Goal: Check status: Check status

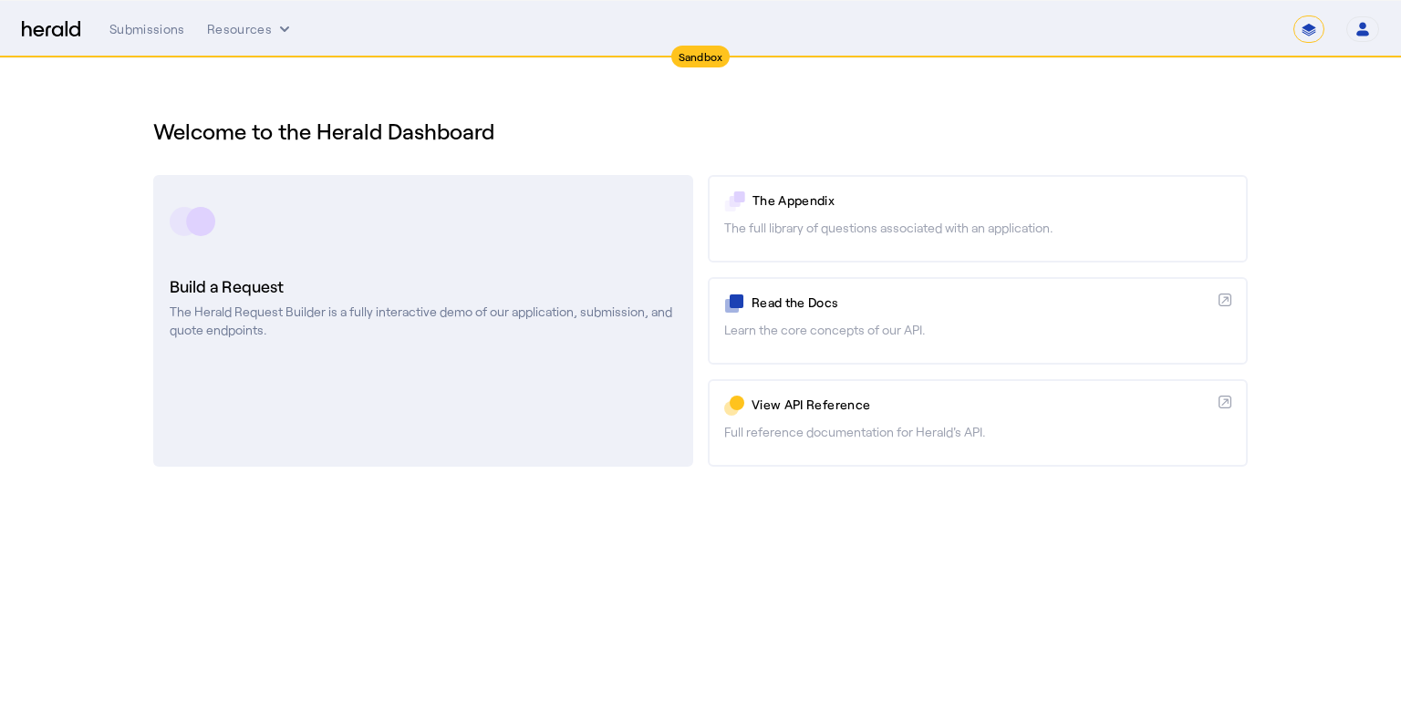
click at [395, 276] on h3 "Build a Request" at bounding box center [423, 287] width 507 height 26
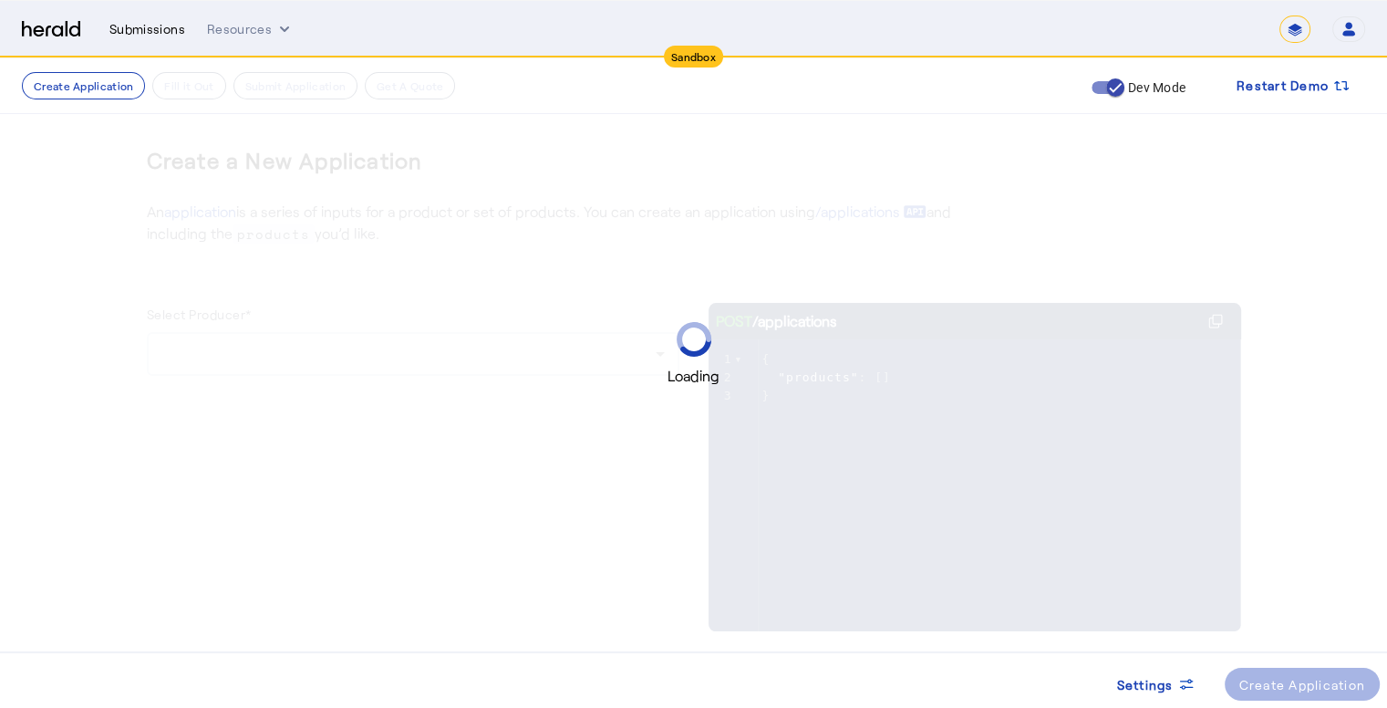
click at [157, 35] on div "Submissions" at bounding box center [147, 29] width 76 height 18
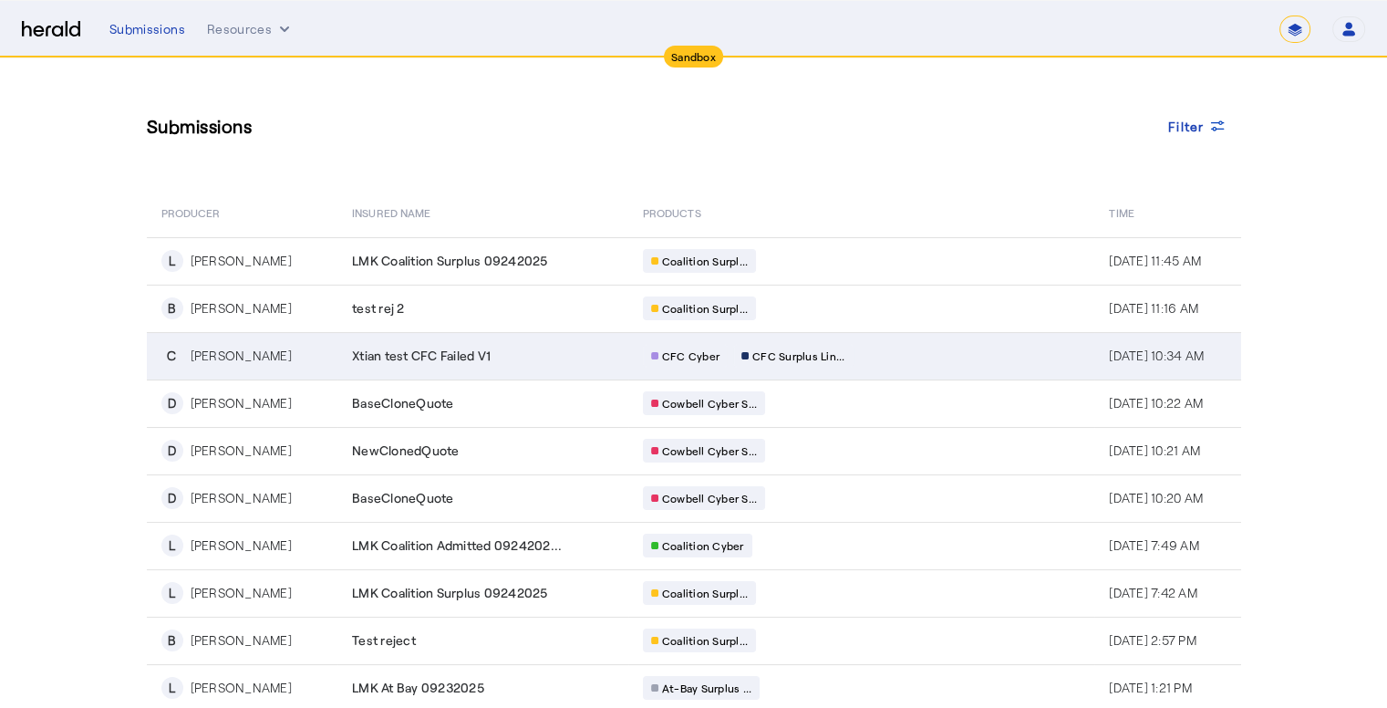
click at [509, 353] on div "Xtian test CFC Failed V1" at bounding box center [486, 356] width 269 height 18
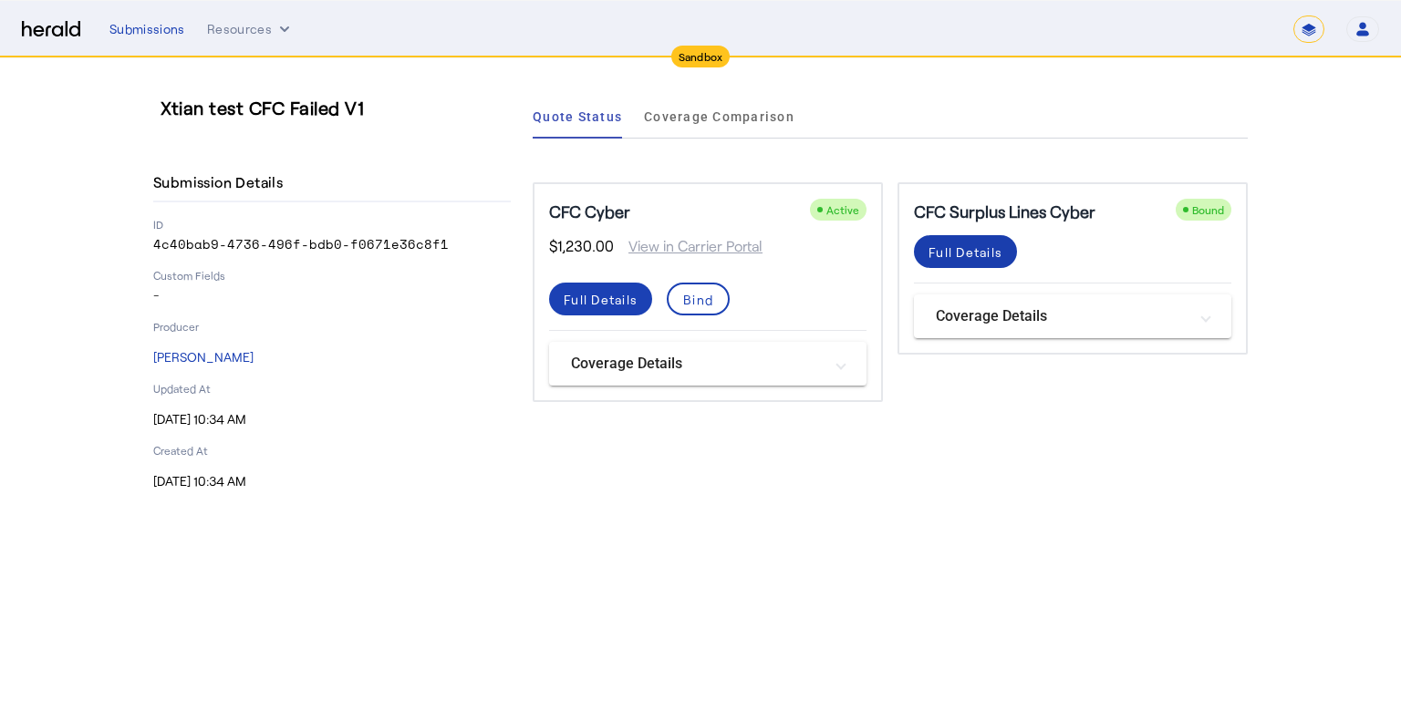
click at [973, 249] on div "Full Details" at bounding box center [965, 252] width 74 height 19
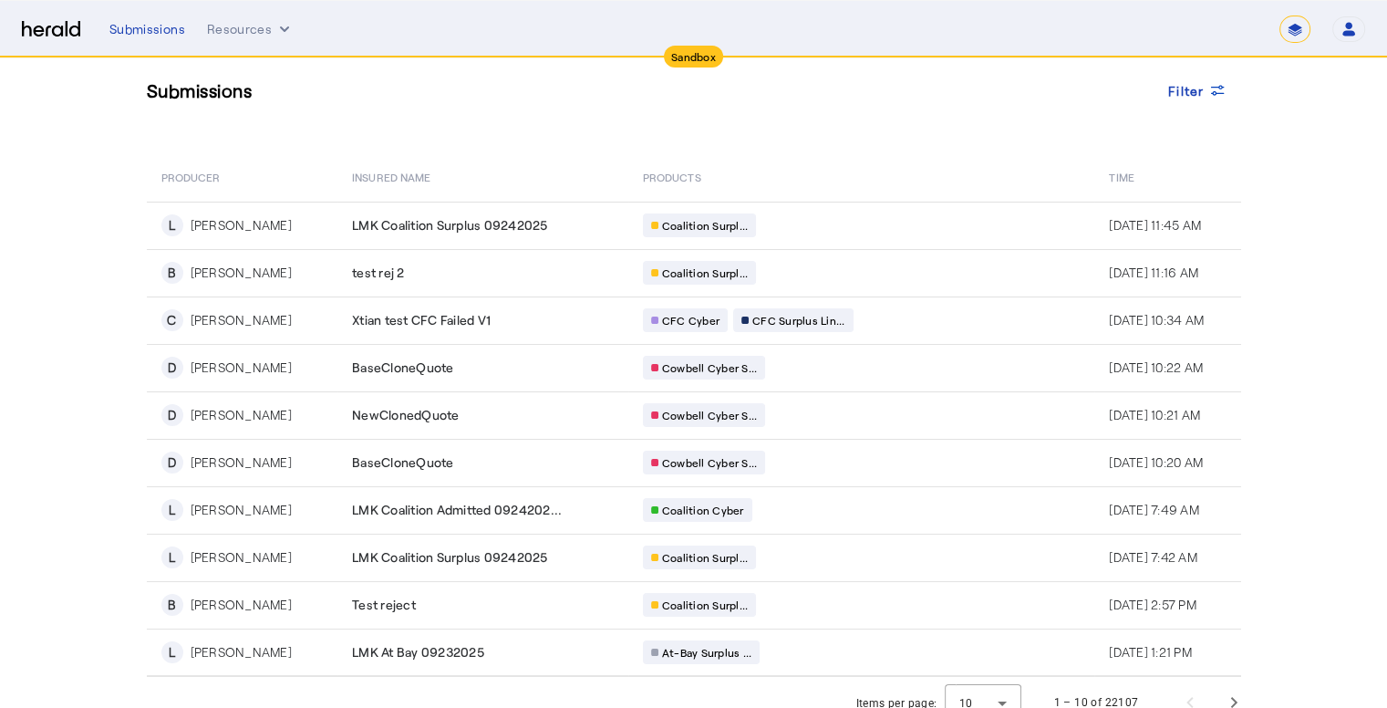
scroll to position [55, 0]
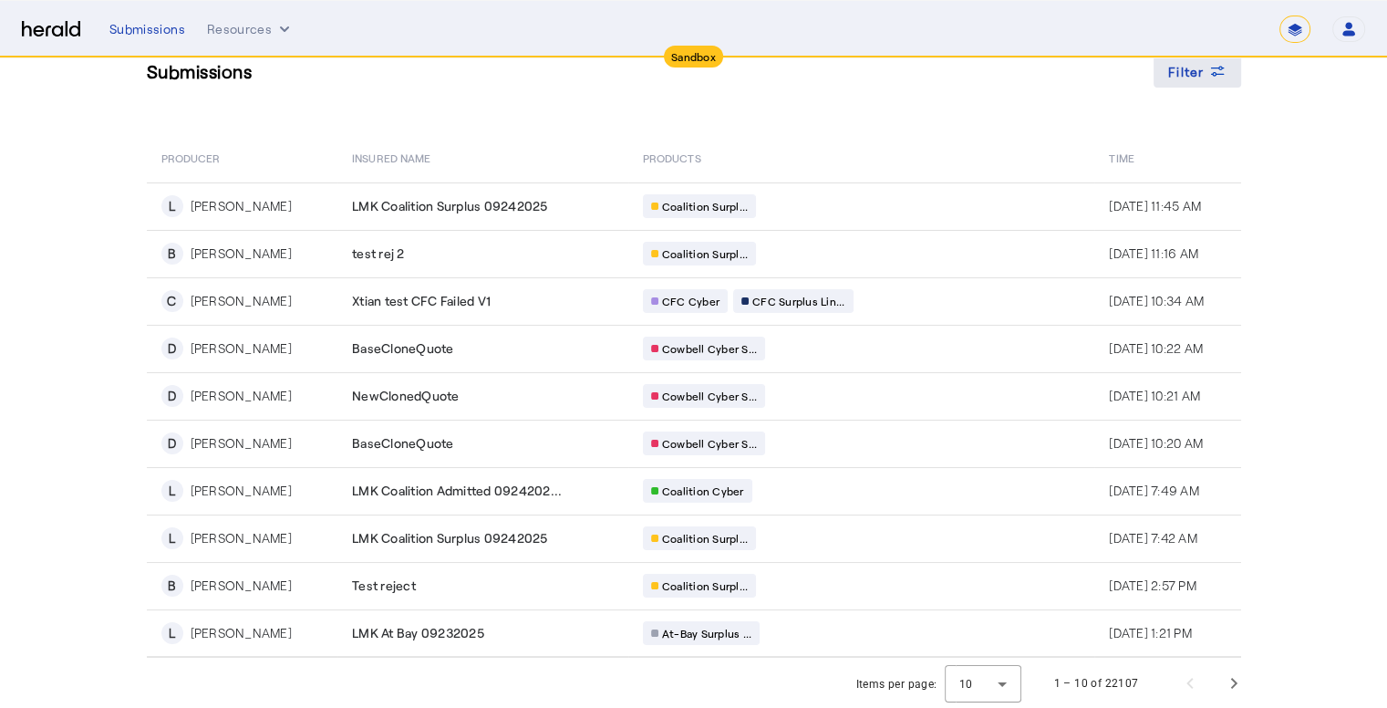
click at [1213, 67] on div "Filter" at bounding box center [1197, 71] width 58 height 19
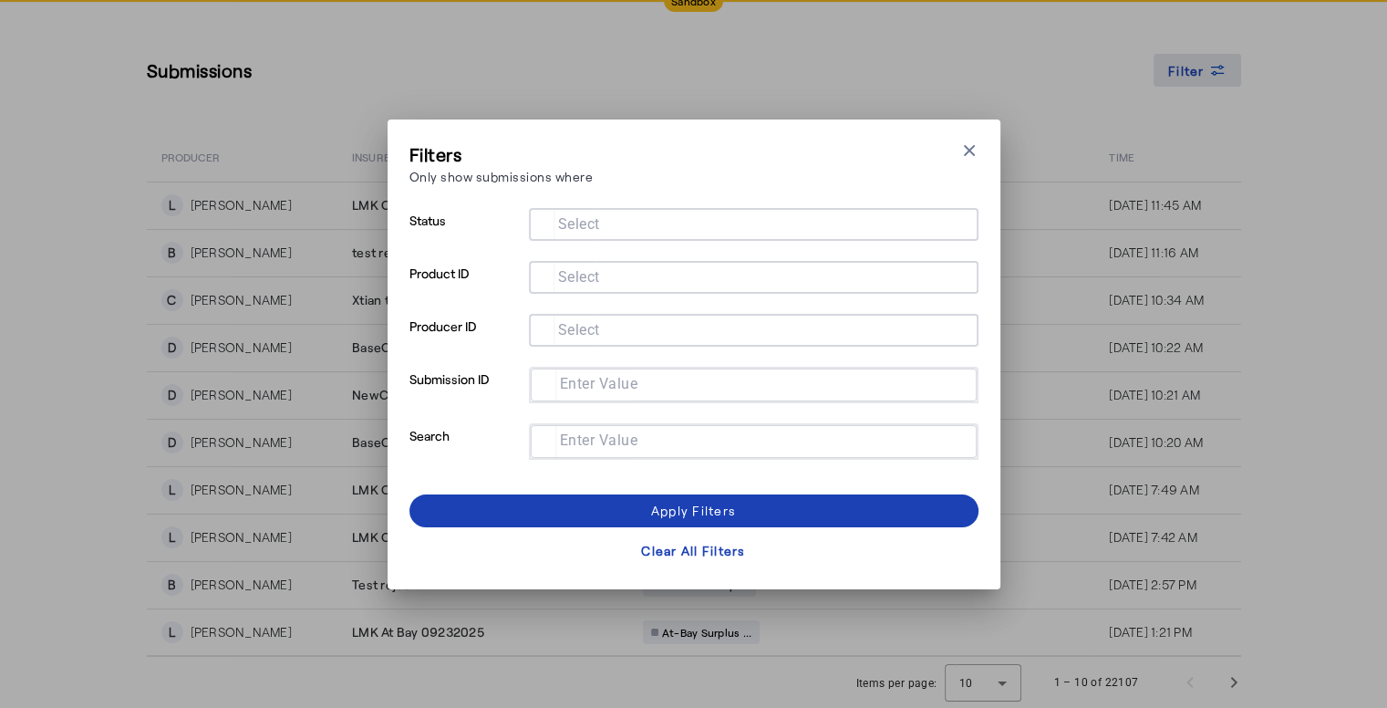
scroll to position [0, 0]
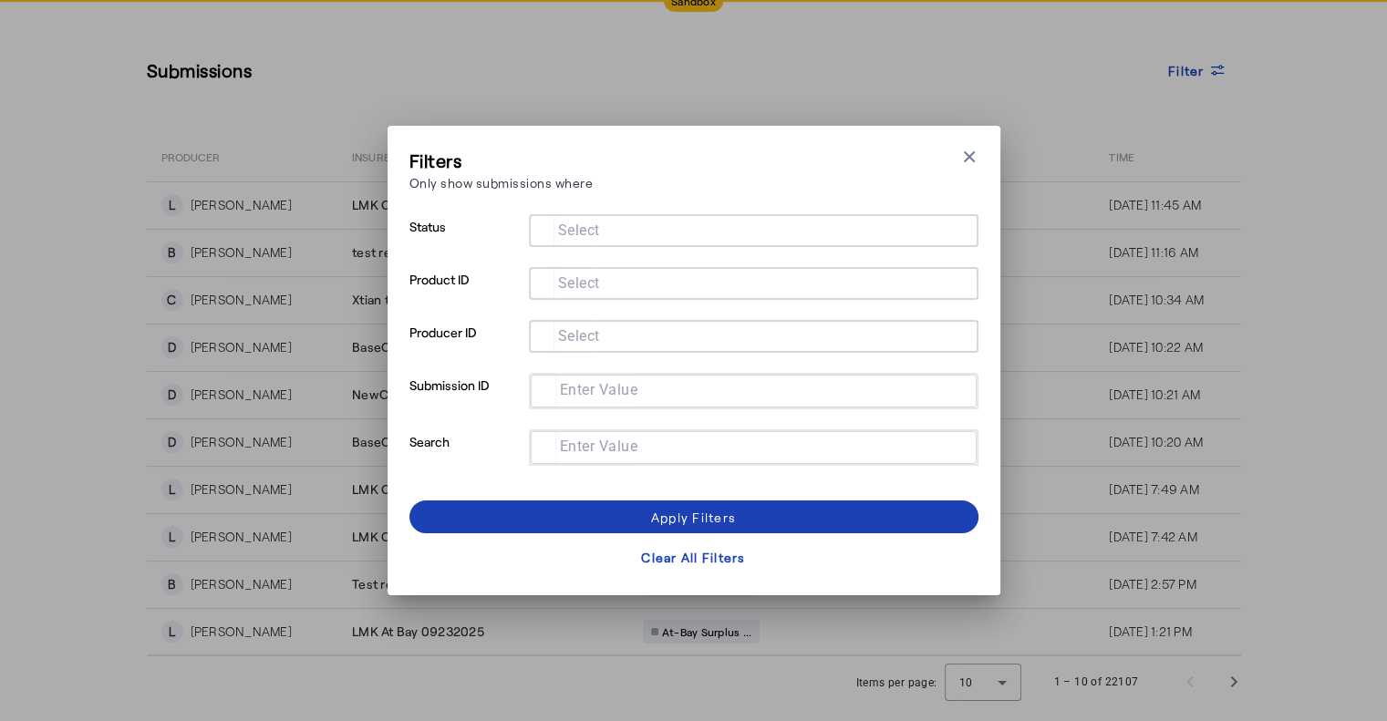
click at [586, 444] on mat-label "Enter Value" at bounding box center [599, 446] width 78 height 17
click at [586, 444] on input "Enter Value" at bounding box center [749, 446] width 409 height 22
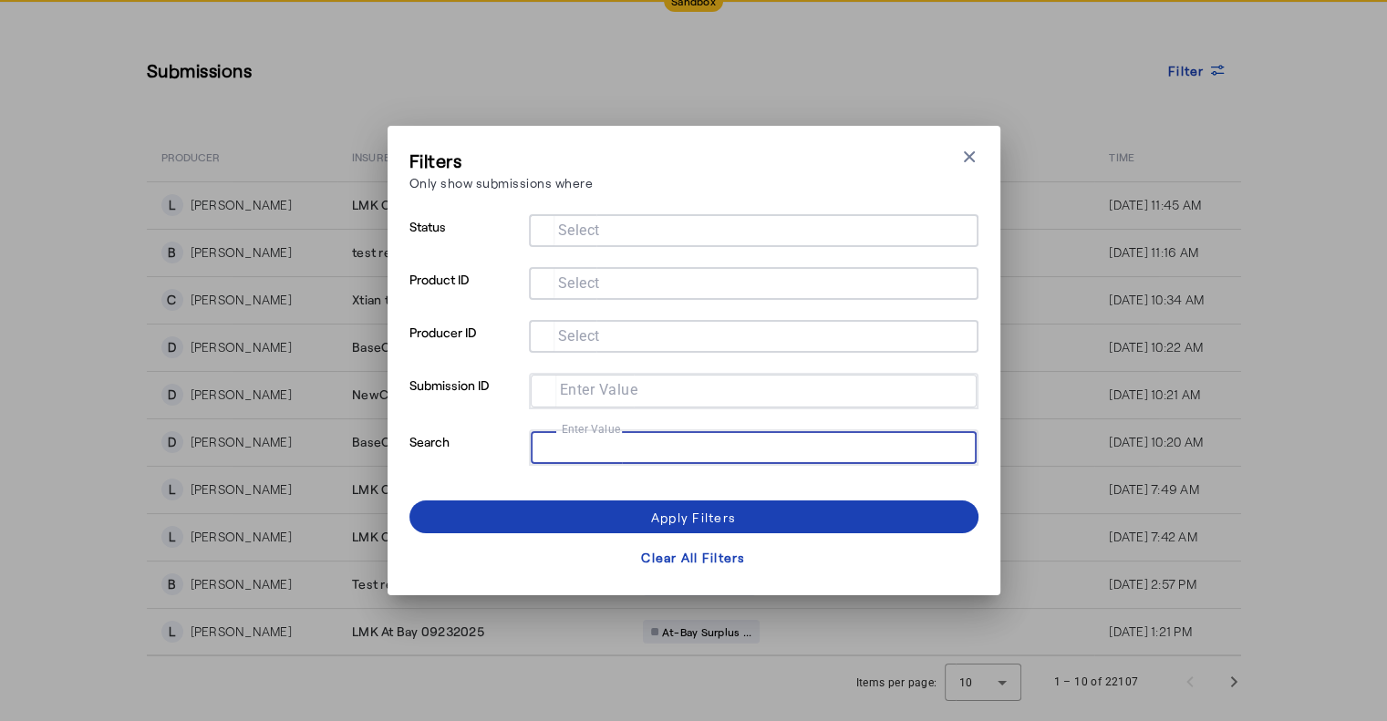
paste input "**********"
type input "**********"
click at [710, 508] on div "Apply Filters" at bounding box center [693, 517] width 85 height 19
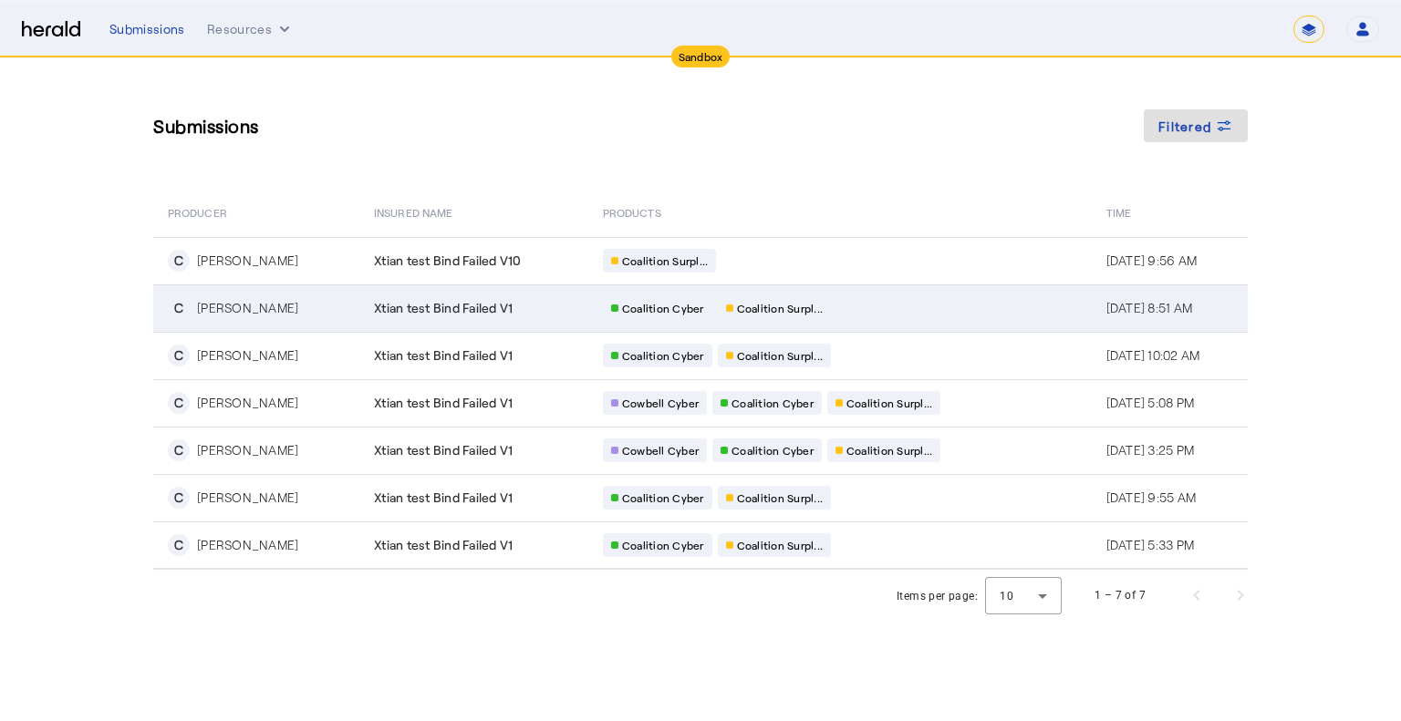
click at [502, 307] on div "Xtian test Bind Failed V1" at bounding box center [477, 308] width 207 height 18
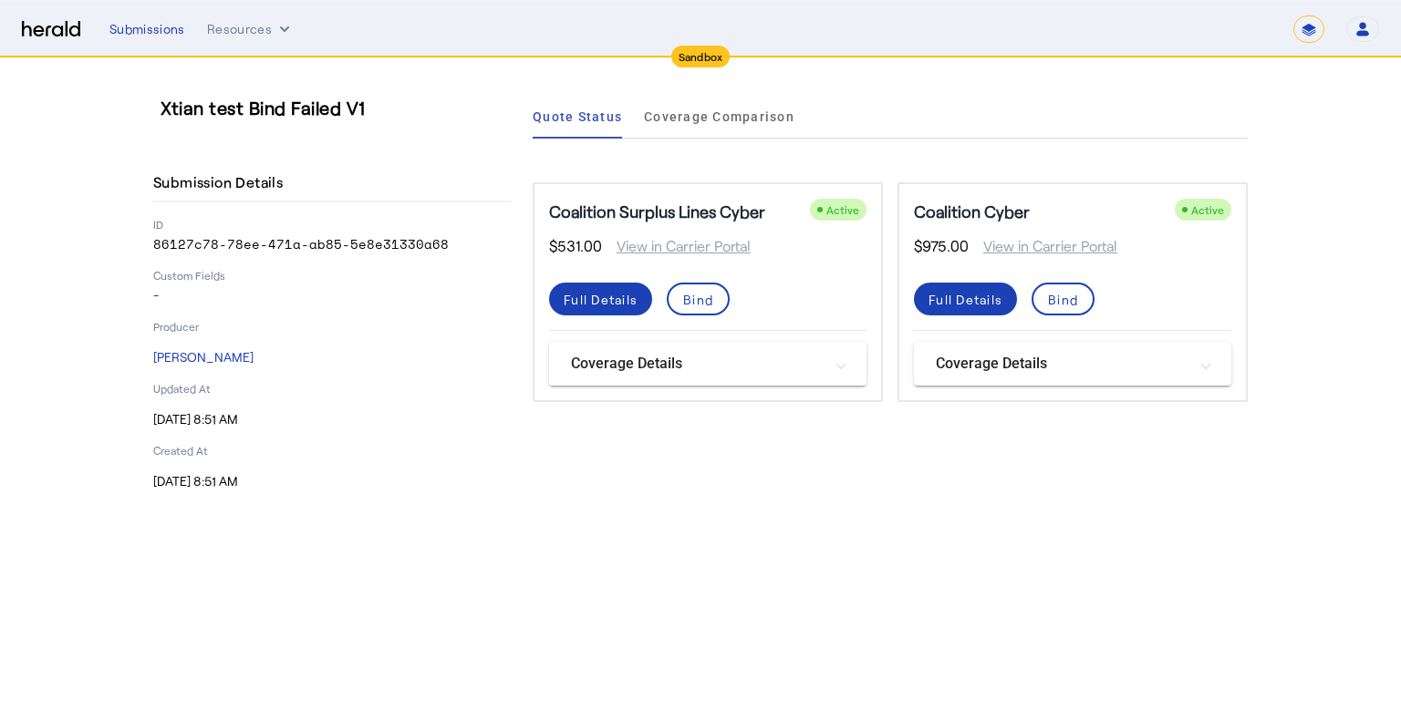
click at [631, 481] on div "Quote Status Coverage Comparison Coalition Surplus Lines Cyber Active $531.00 V…" at bounding box center [890, 293] width 715 height 396
click at [670, 359] on mat-panel-title "Coverage Details" at bounding box center [697, 364] width 252 height 22
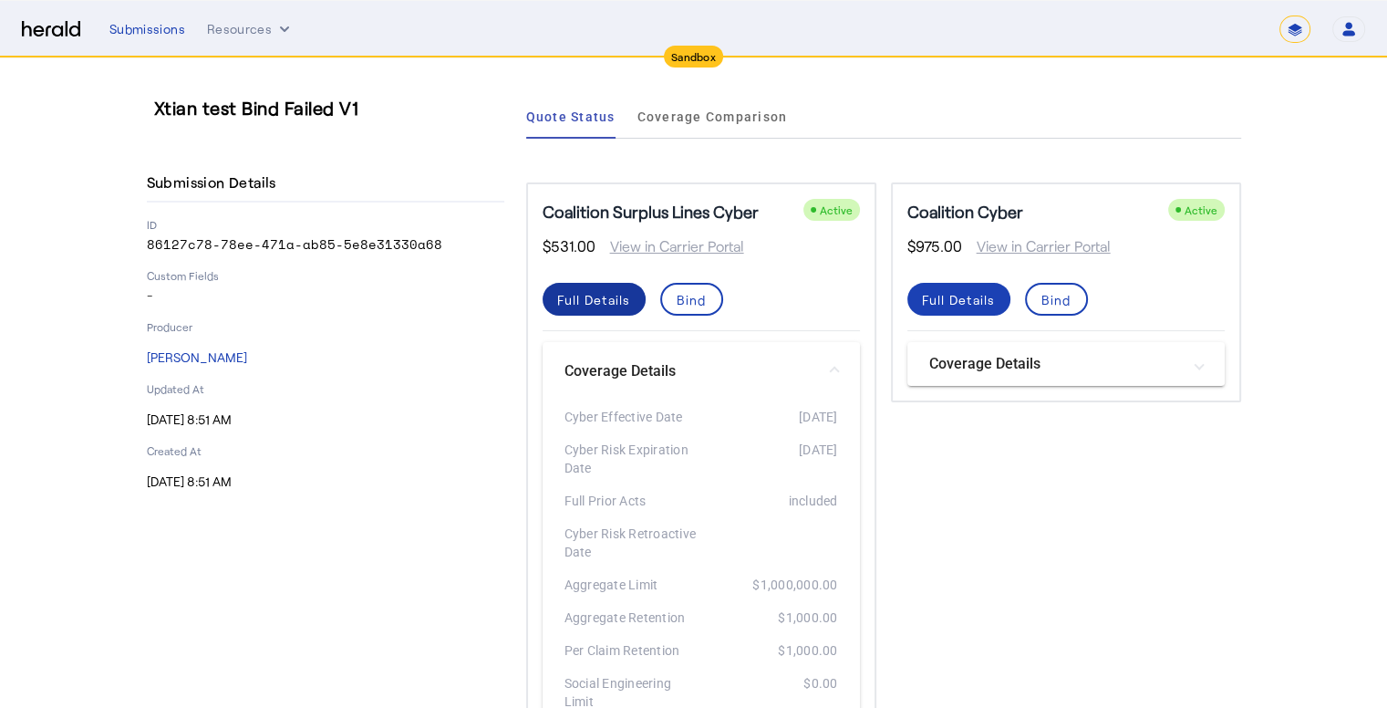
click at [591, 292] on div "Full Details" at bounding box center [594, 299] width 74 height 19
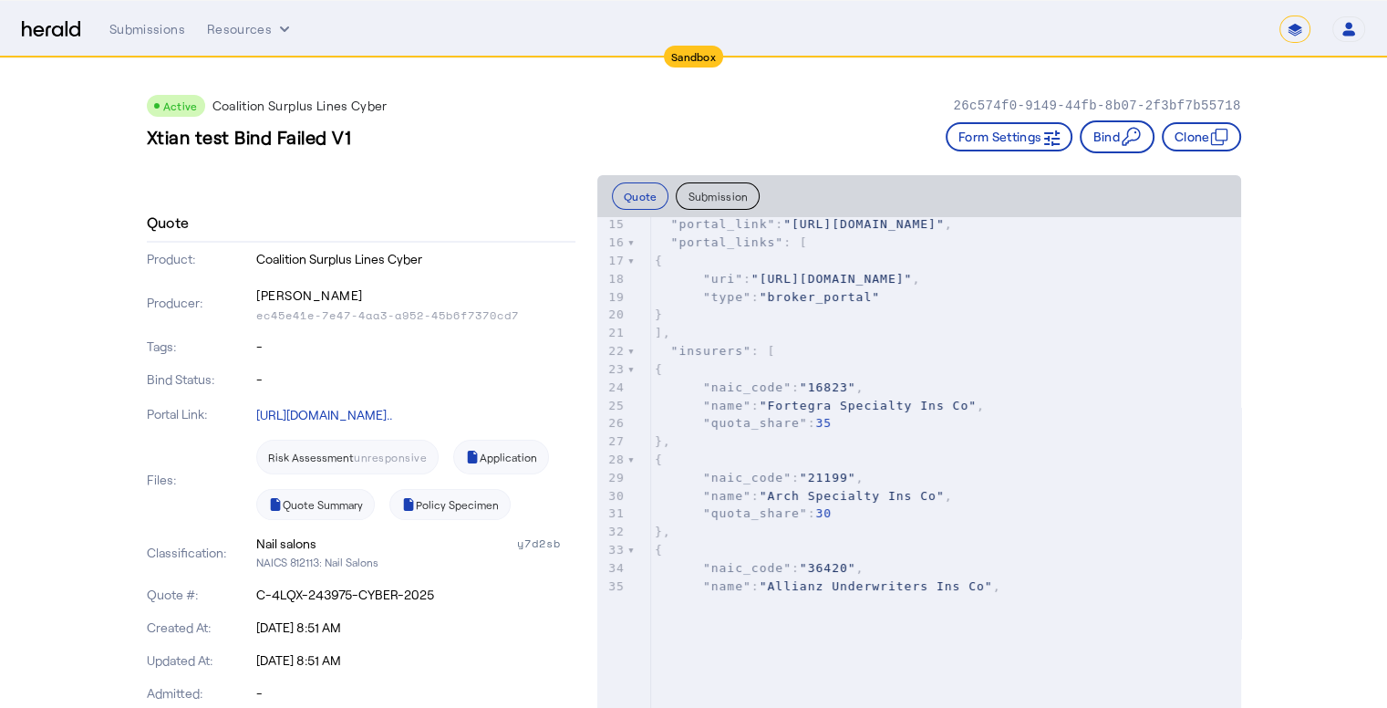
scroll to position [272, 0]
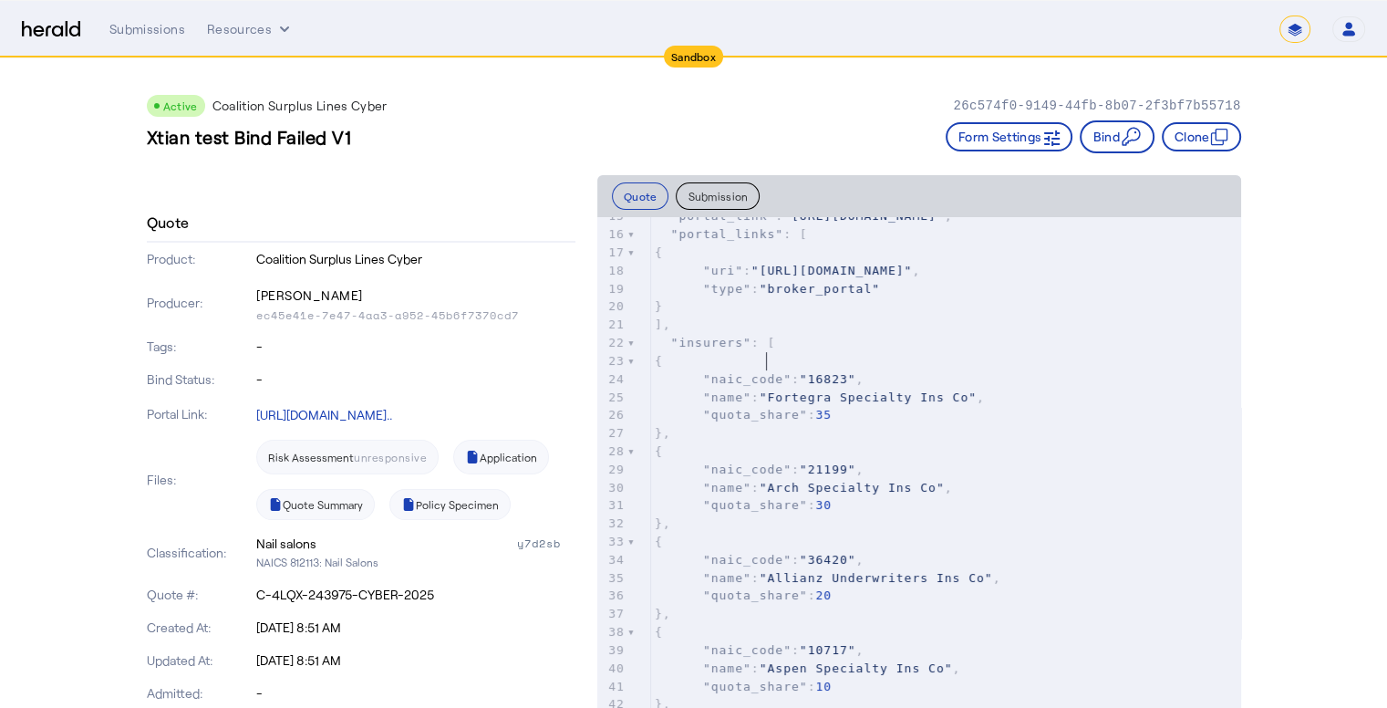
click at [761, 298] on pre ""type" : "broker_portal"" at bounding box center [946, 289] width 590 height 18
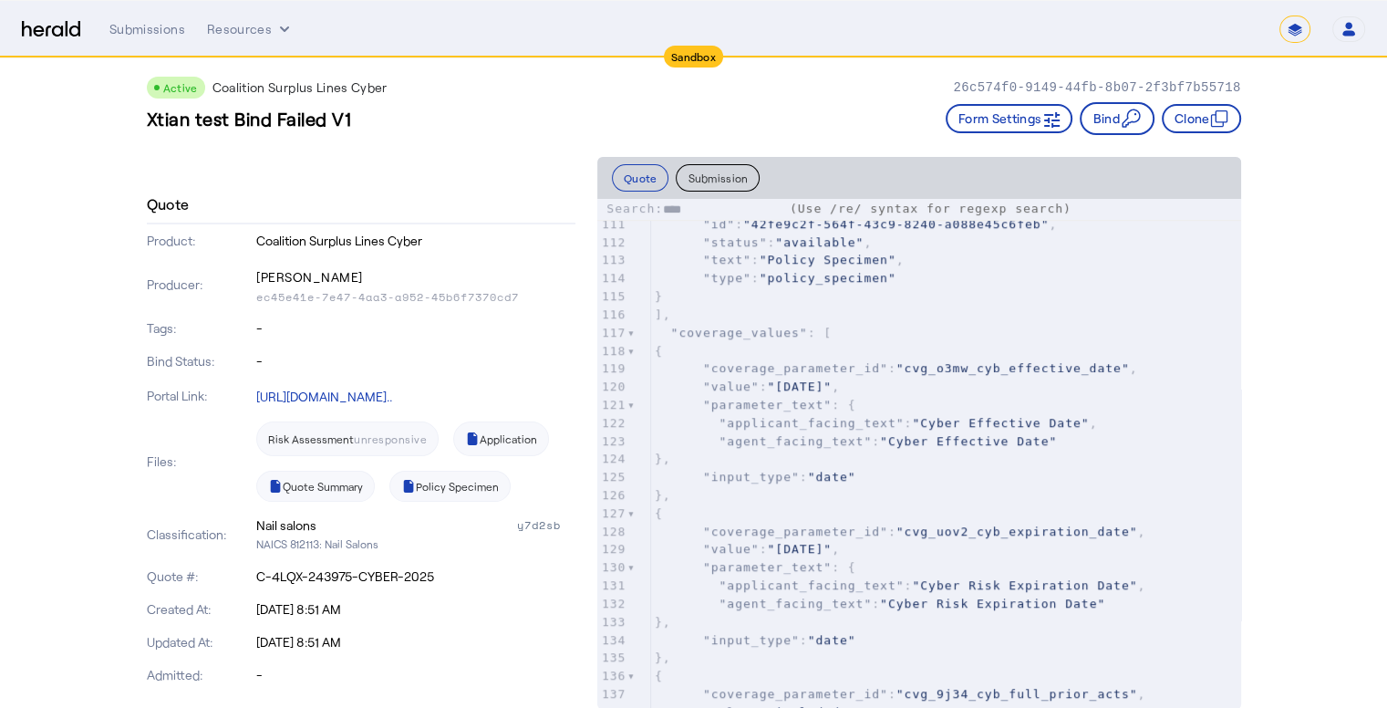
scroll to position [0, 0]
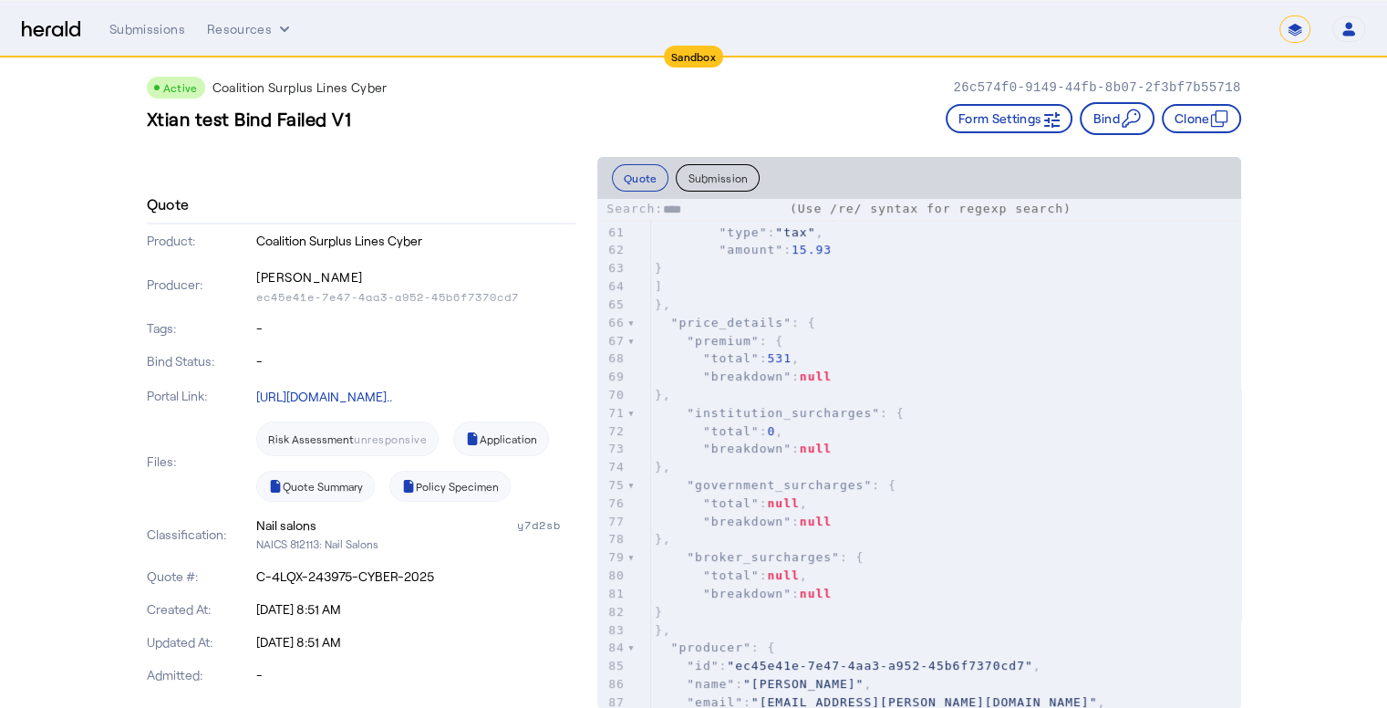
drag, startPoint x: 703, startPoint y: 202, endPoint x: 668, endPoint y: 203, distance: 35.6
click at [668, 203] on input "****" at bounding box center [722, 210] width 119 height 18
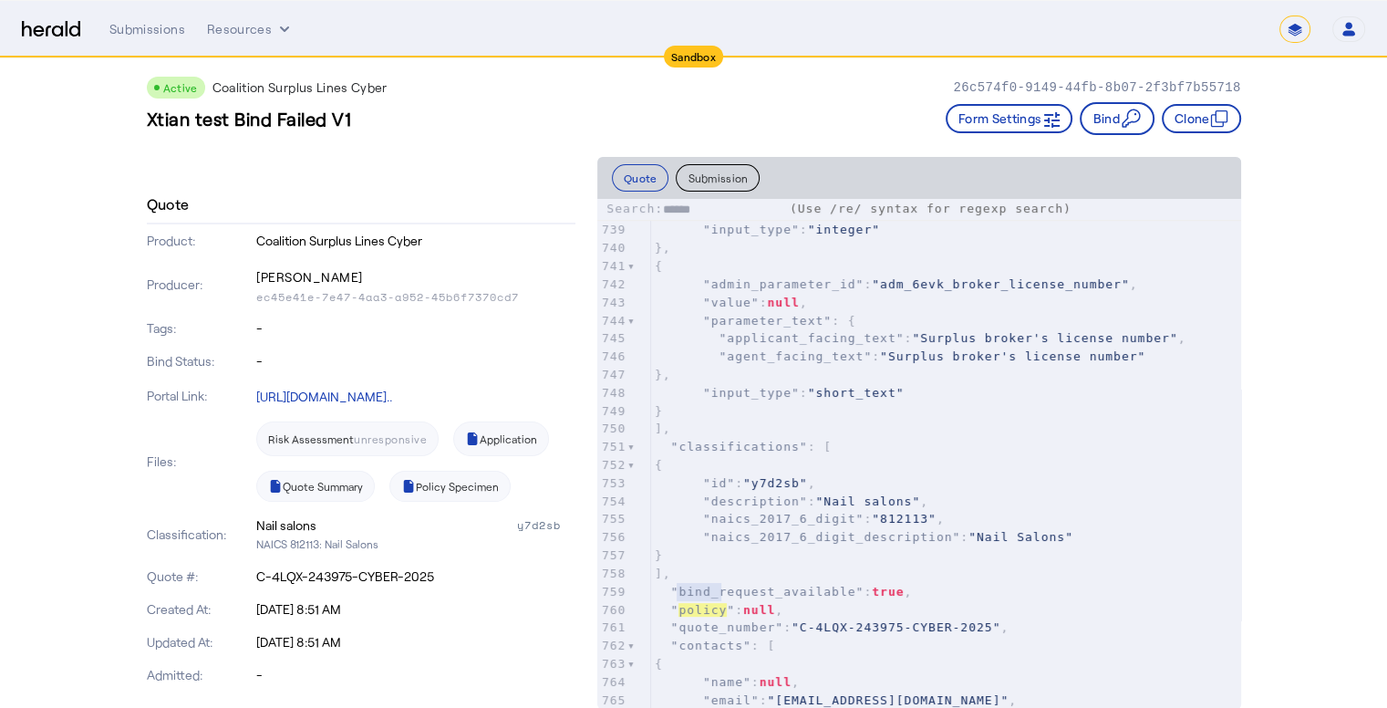
type input "******"
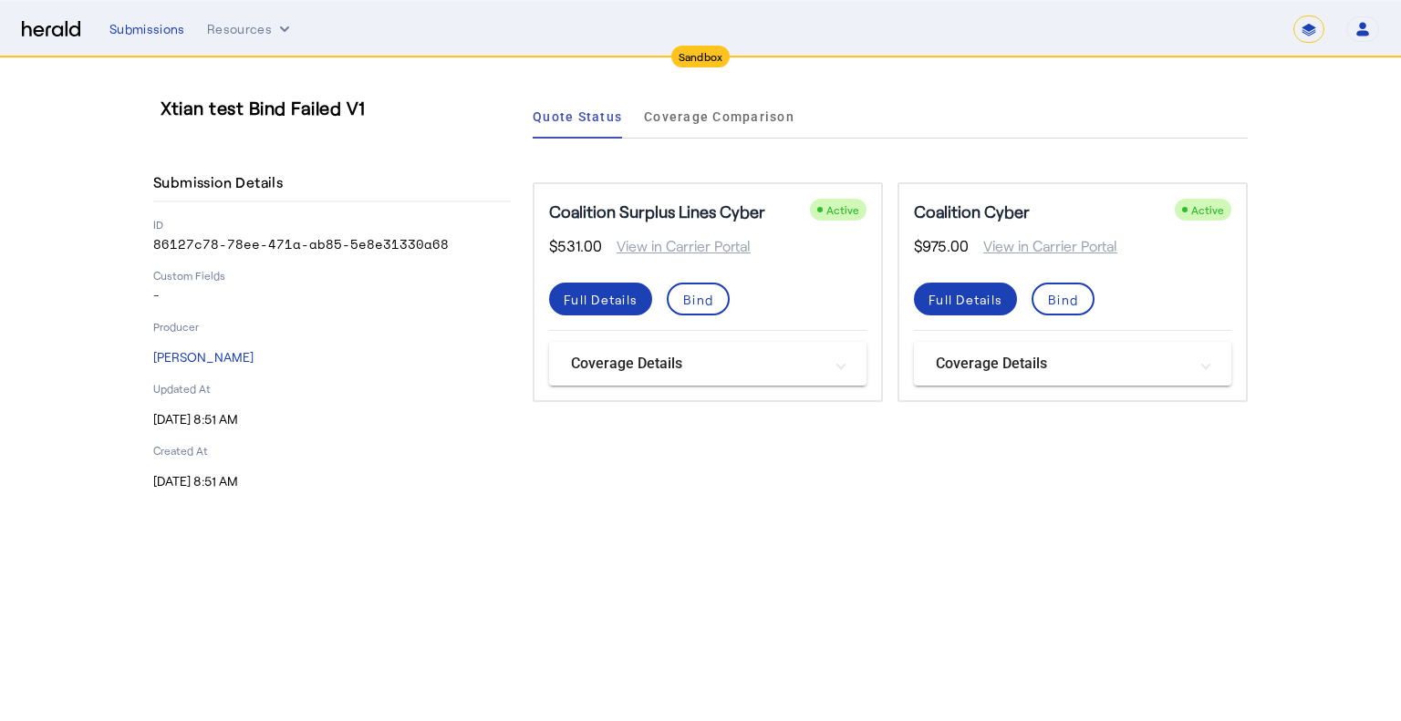
click at [698, 468] on div "Quote Status Coverage Comparison Coalition Surplus Lines Cyber Active $531.00 V…" at bounding box center [890, 293] width 715 height 396
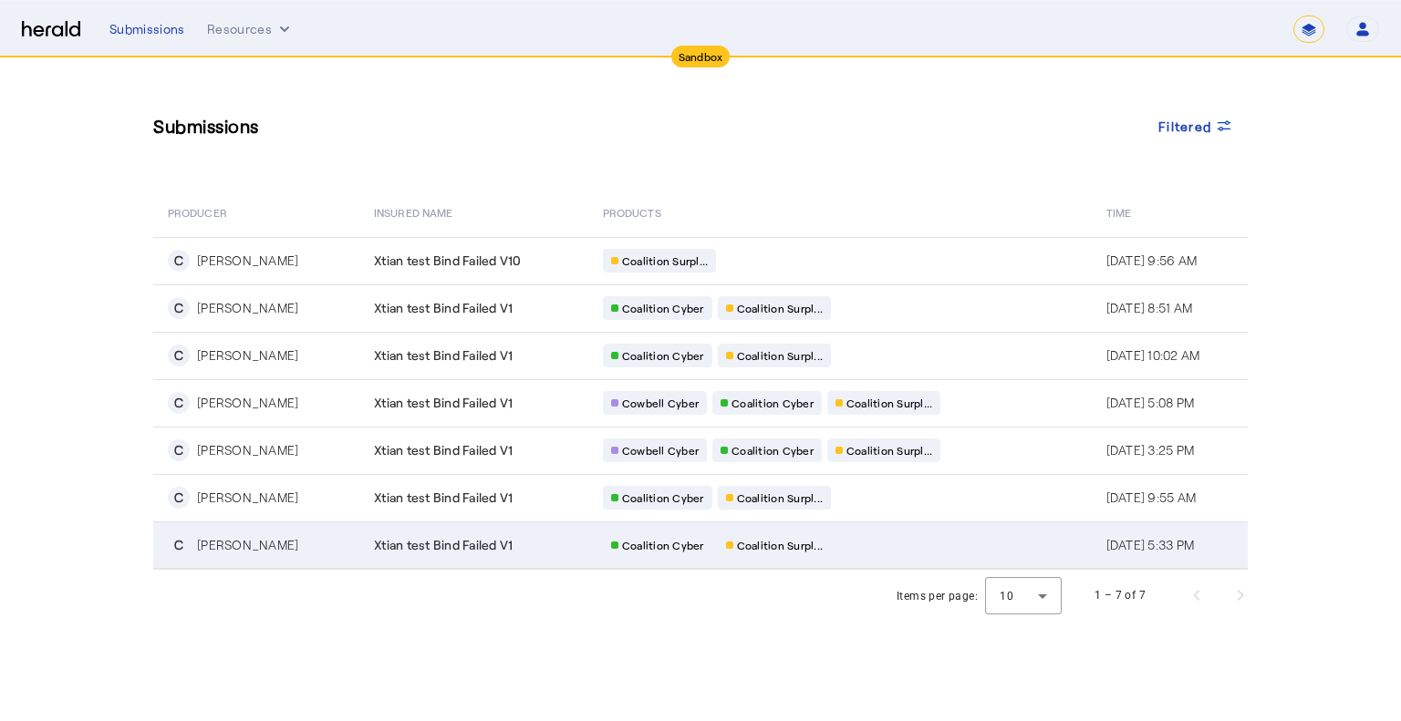
click at [359, 556] on td "Xtian test Bind Failed V1" at bounding box center [473, 545] width 229 height 47
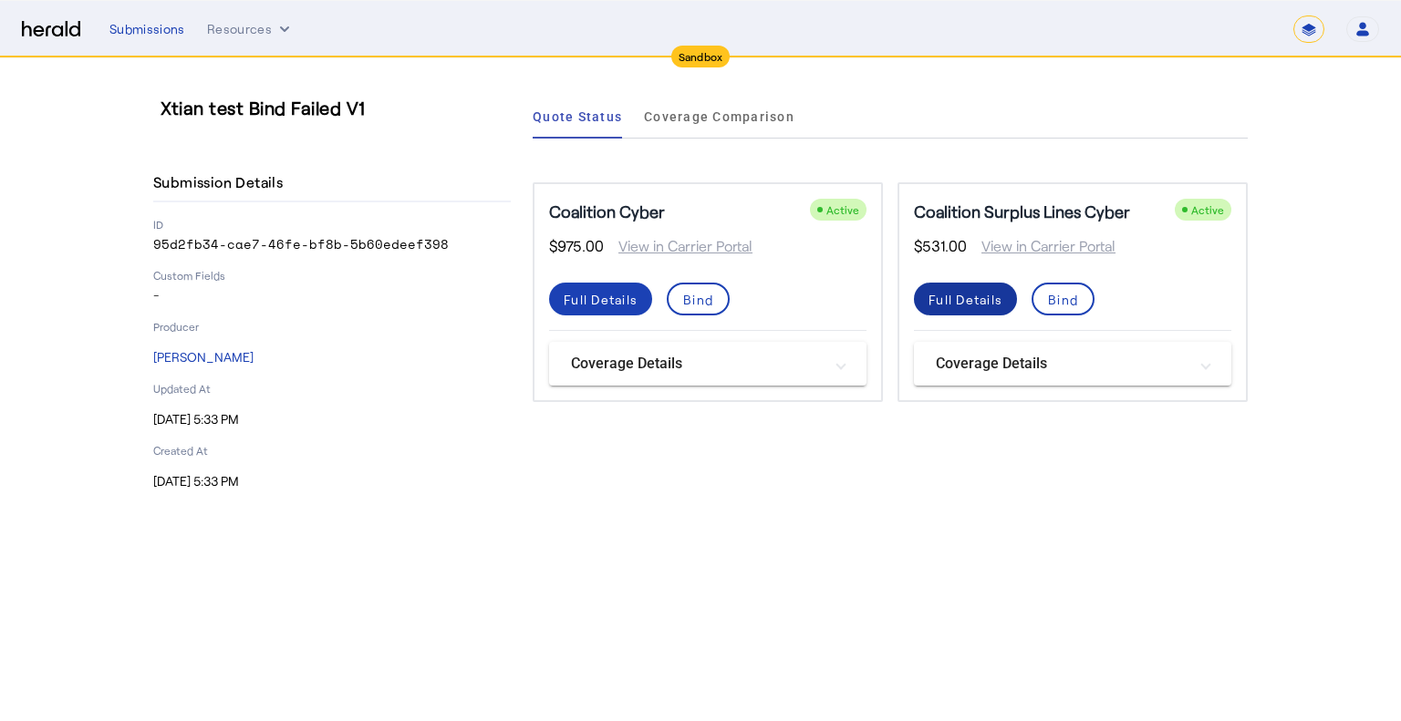
click at [992, 299] on div "Full Details" at bounding box center [965, 299] width 74 height 19
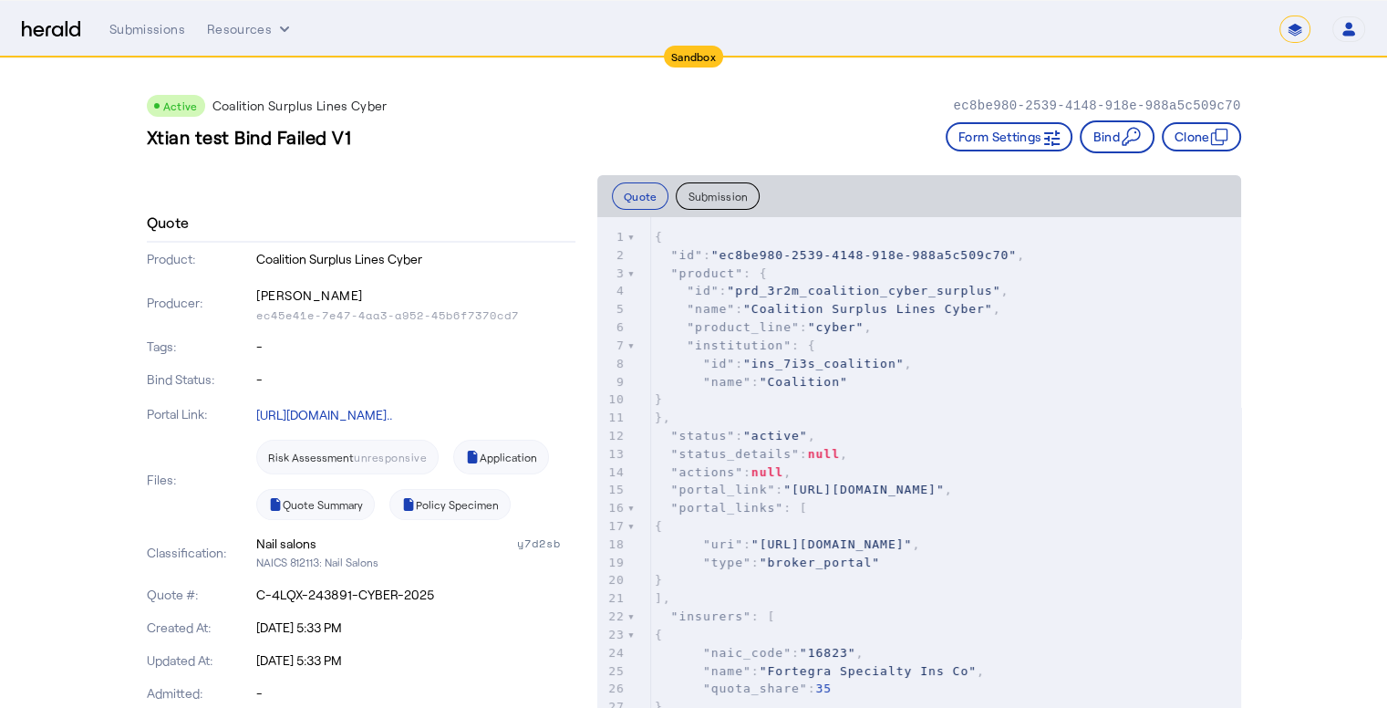
click at [792, 351] on pre ""institution" : {" at bounding box center [946, 346] width 590 height 18
type input "*****"
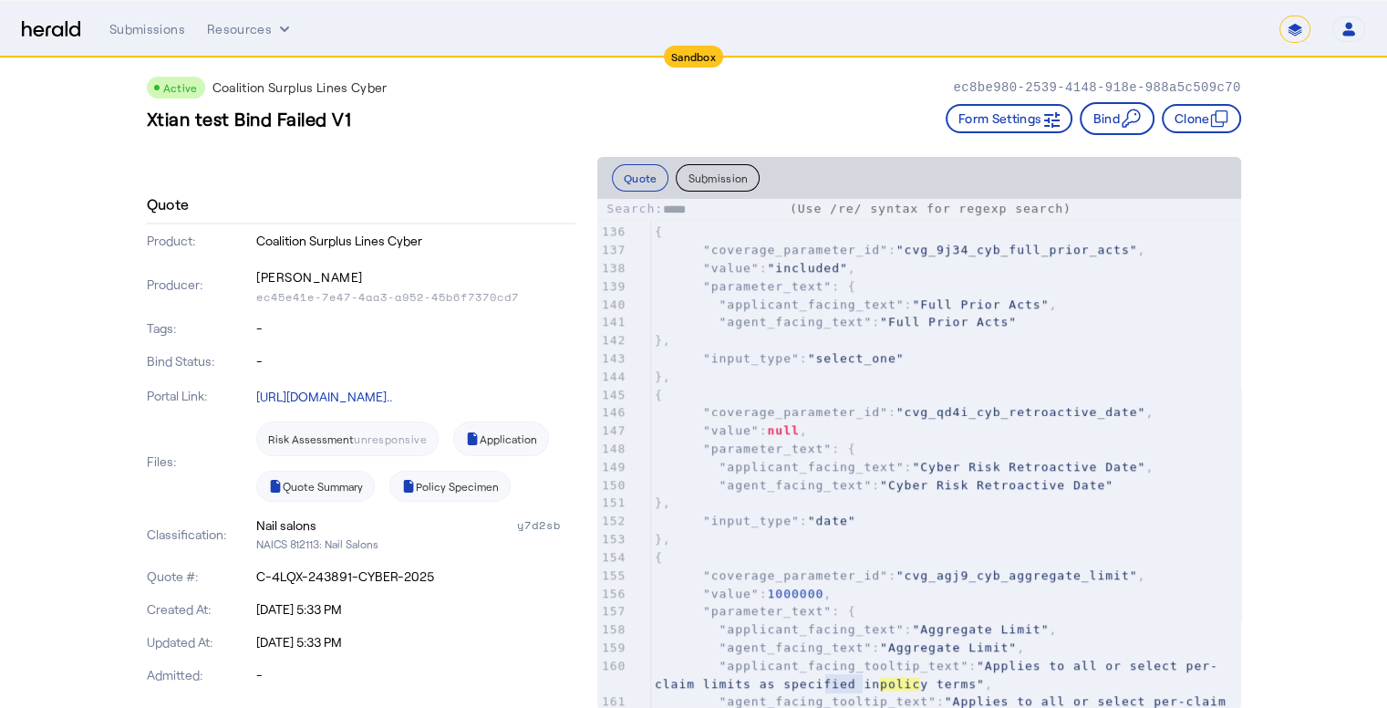
scroll to position [2536, 0]
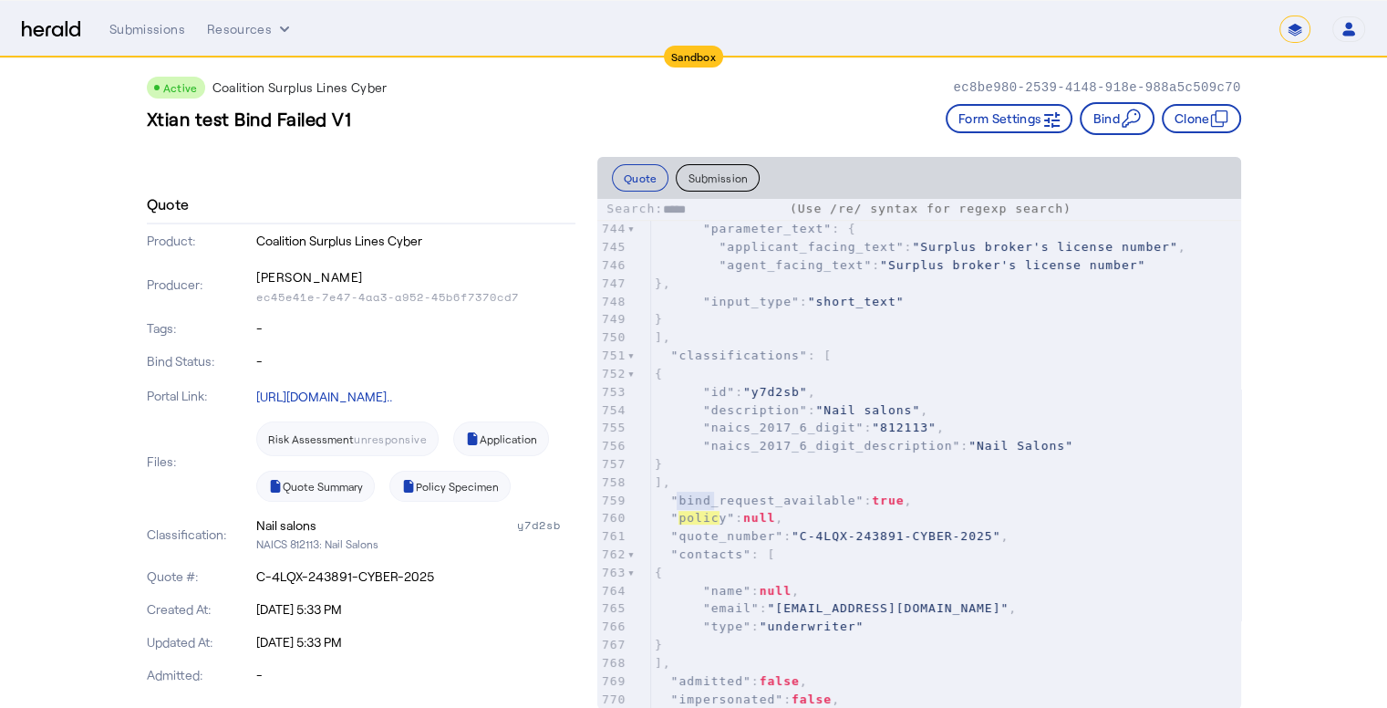
type textarea "*****"
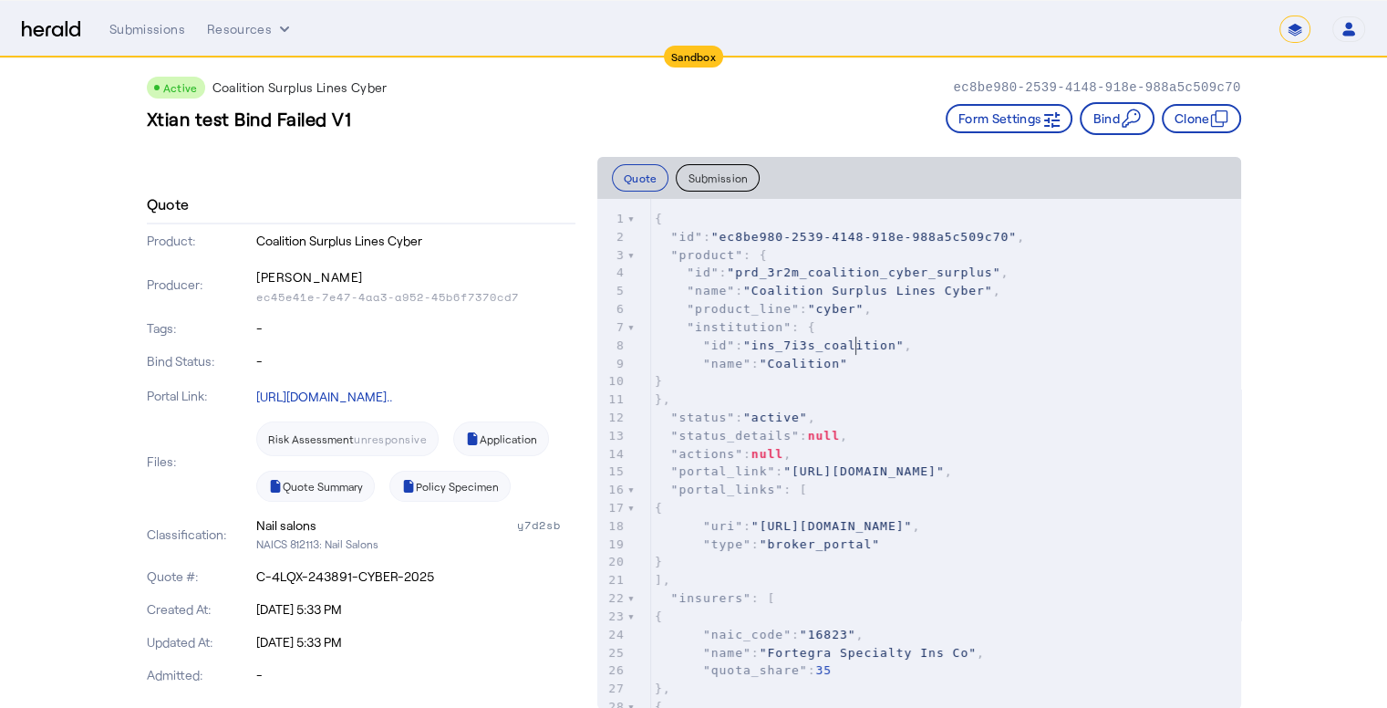
click at [846, 339] on span ""ins_7i3s_coalition"" at bounding box center [823, 345] width 161 height 14
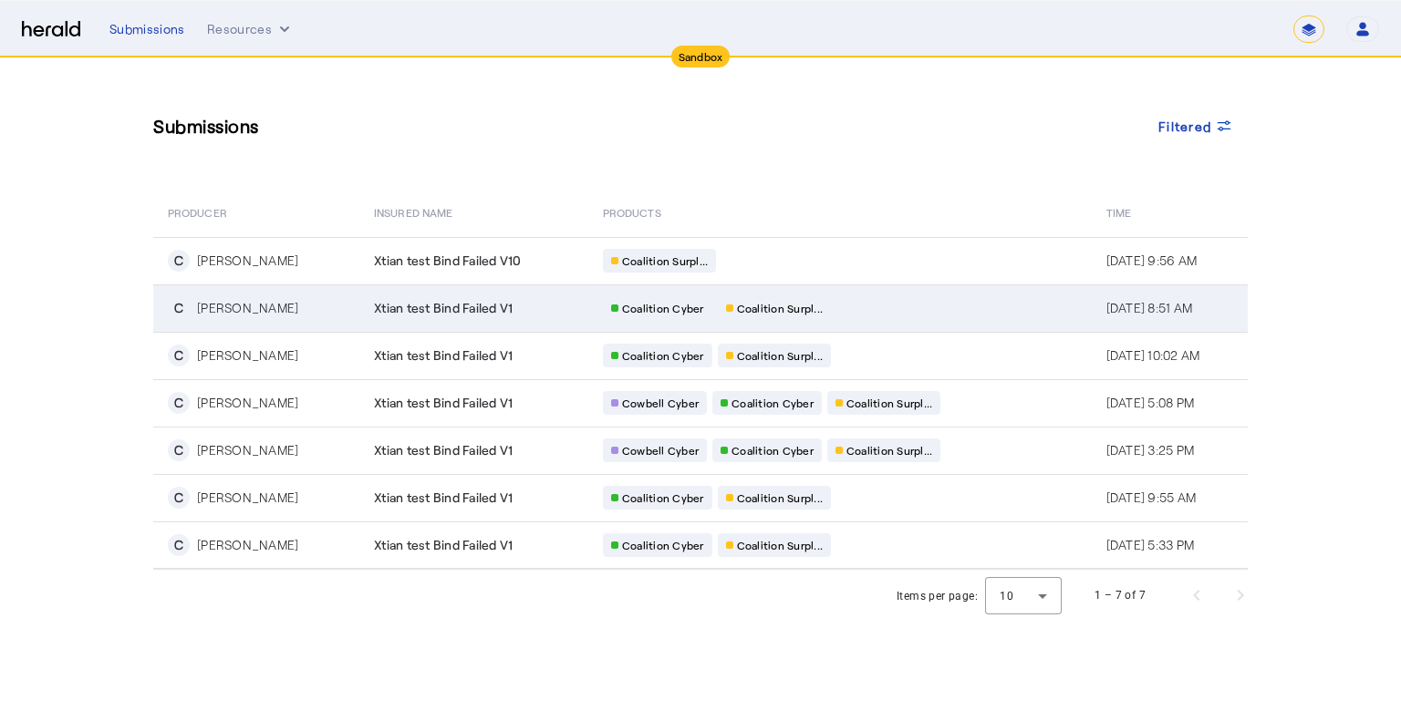
click at [474, 310] on span "Xtian test Bind Failed V1" at bounding box center [443, 308] width 139 height 18
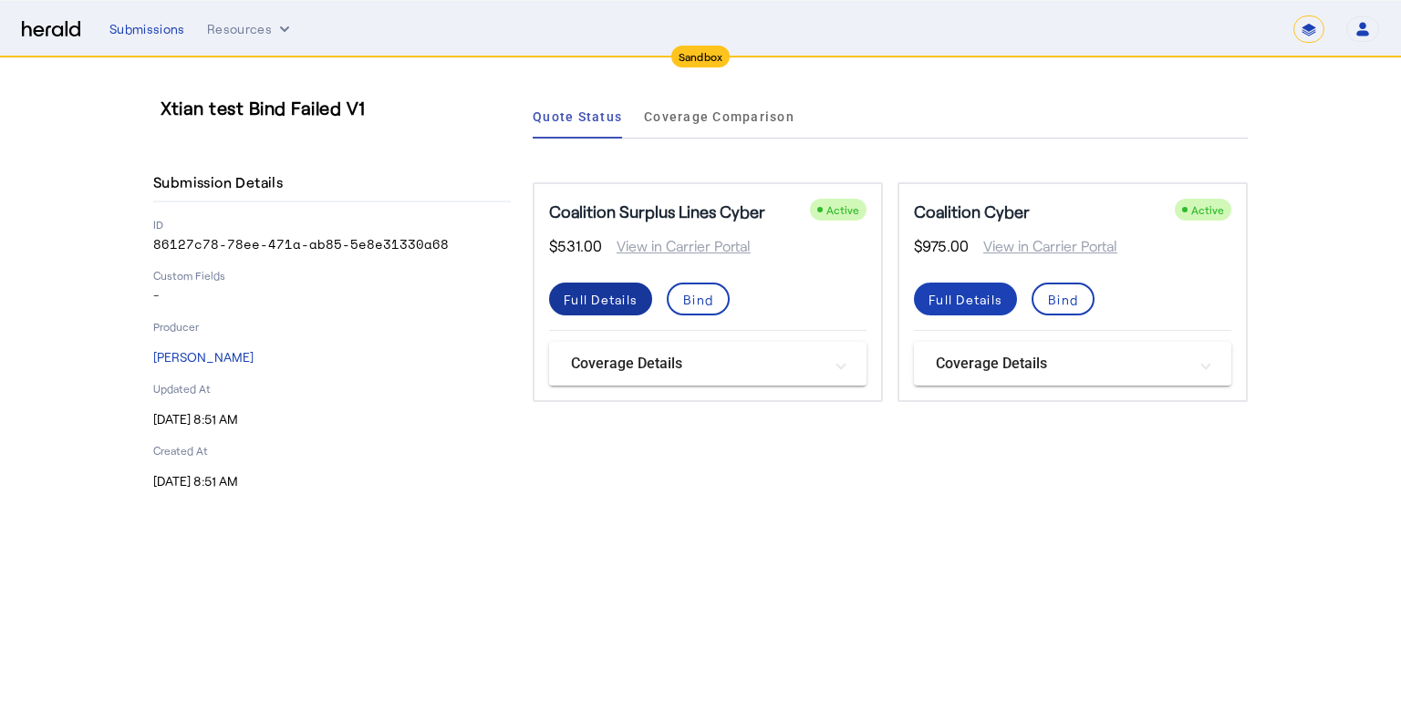
click at [634, 306] on div "Full Details" at bounding box center [601, 299] width 74 height 19
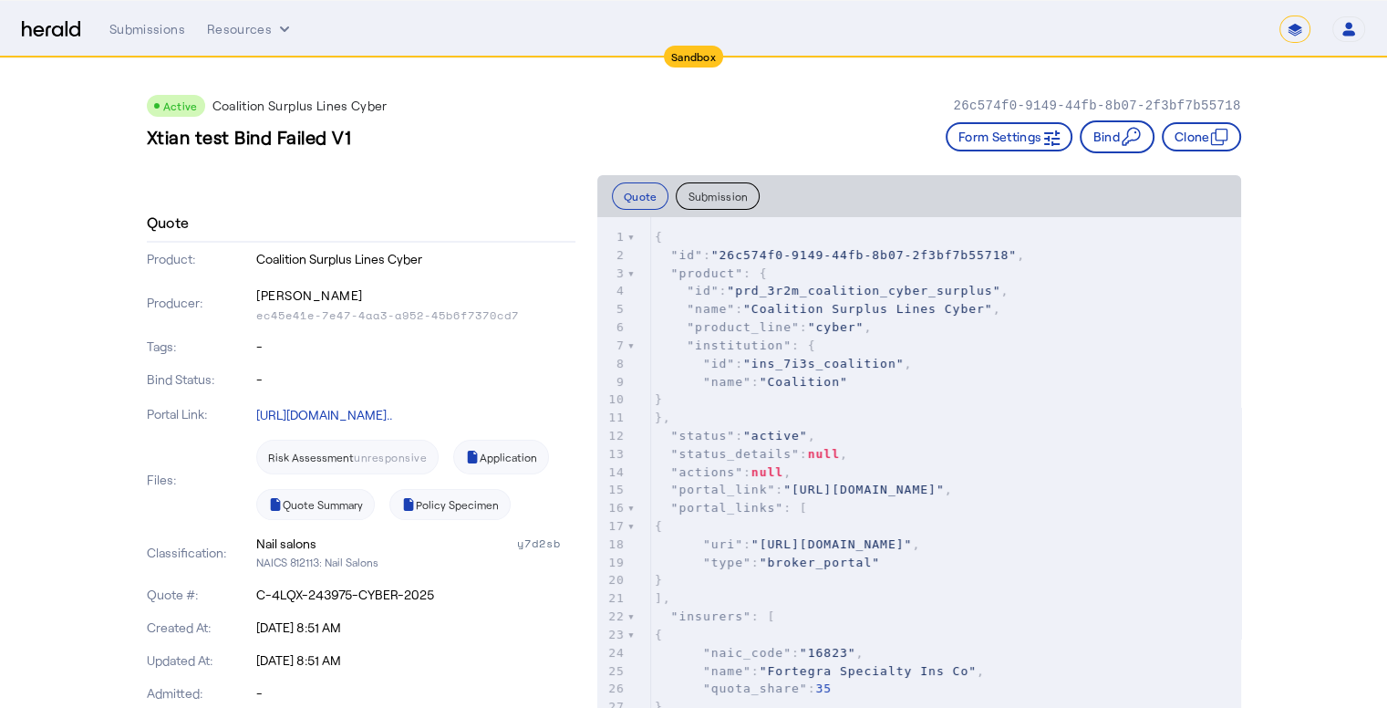
click at [755, 282] on pre ""id" : "prd_3r2m_coalition_cyber_surplus" ," at bounding box center [946, 291] width 590 height 18
type input "**********"
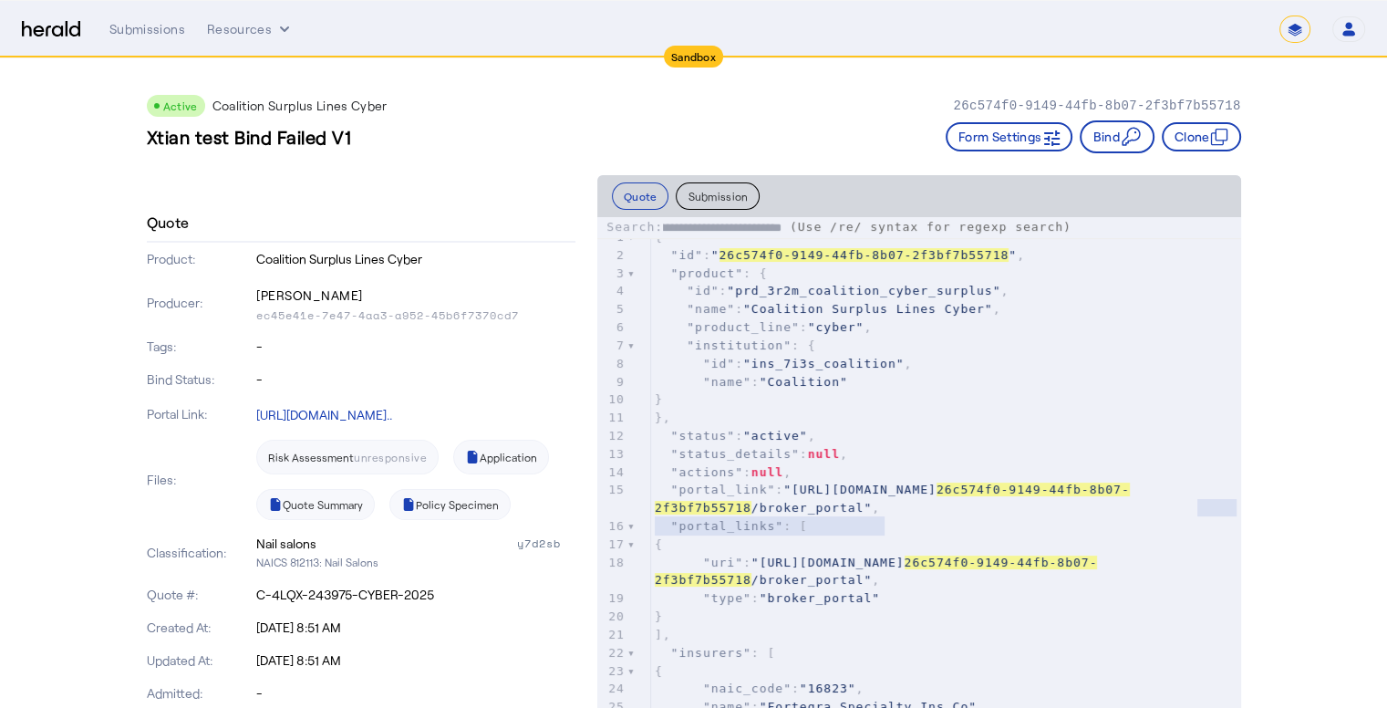
type textarea "**********"
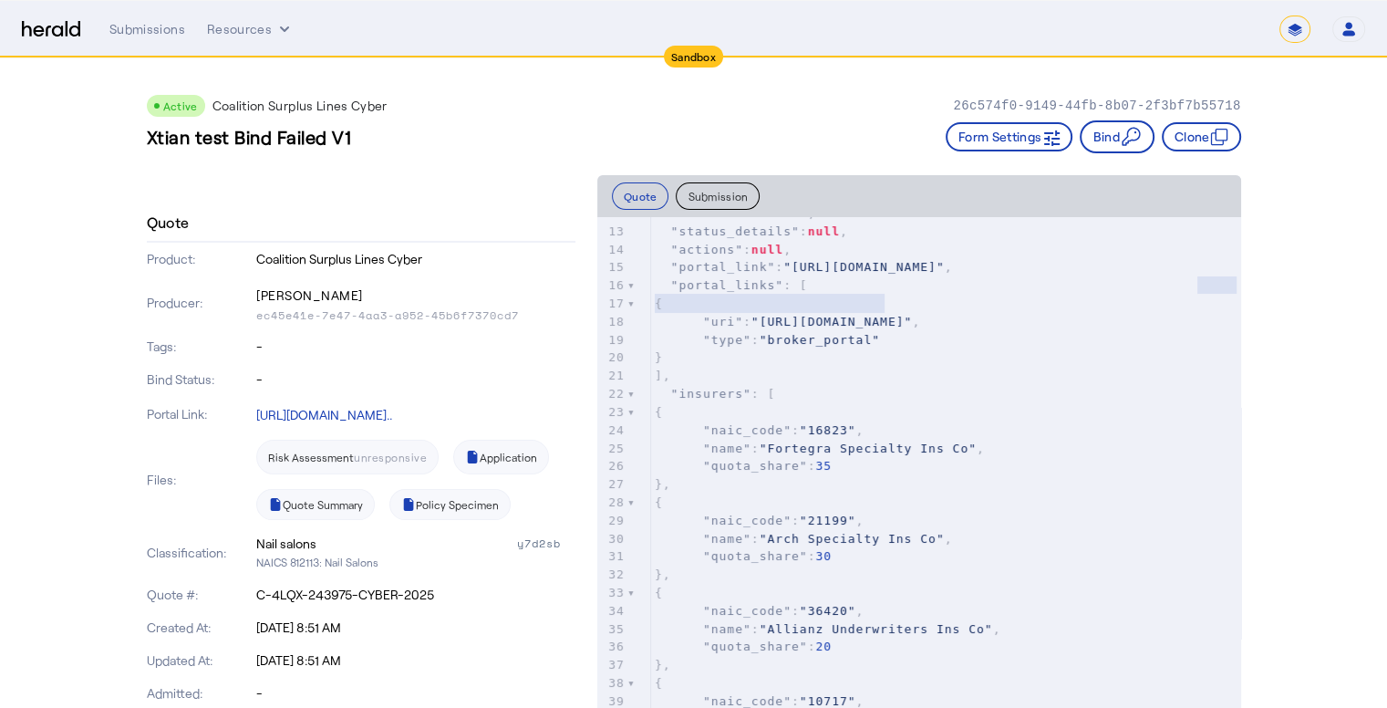
scroll to position [91, 0]
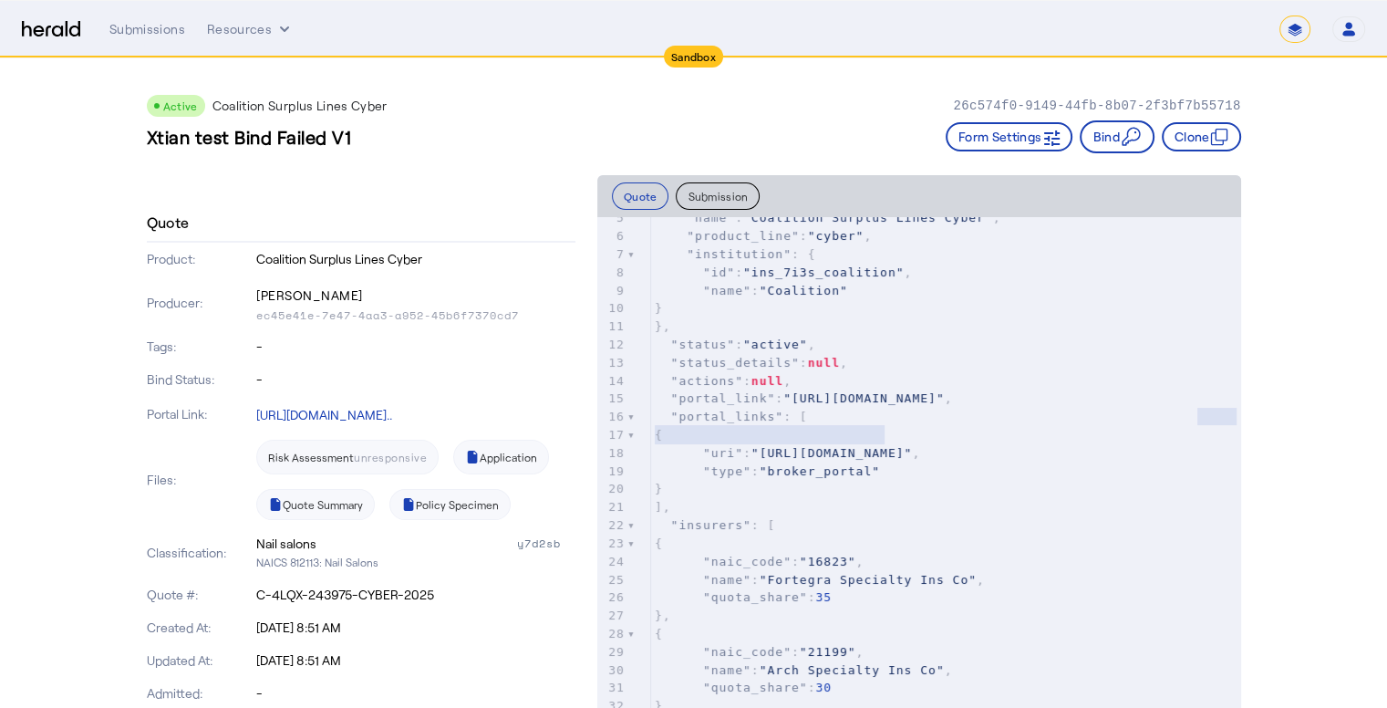
click at [946, 302] on pre "}" at bounding box center [946, 308] width 590 height 18
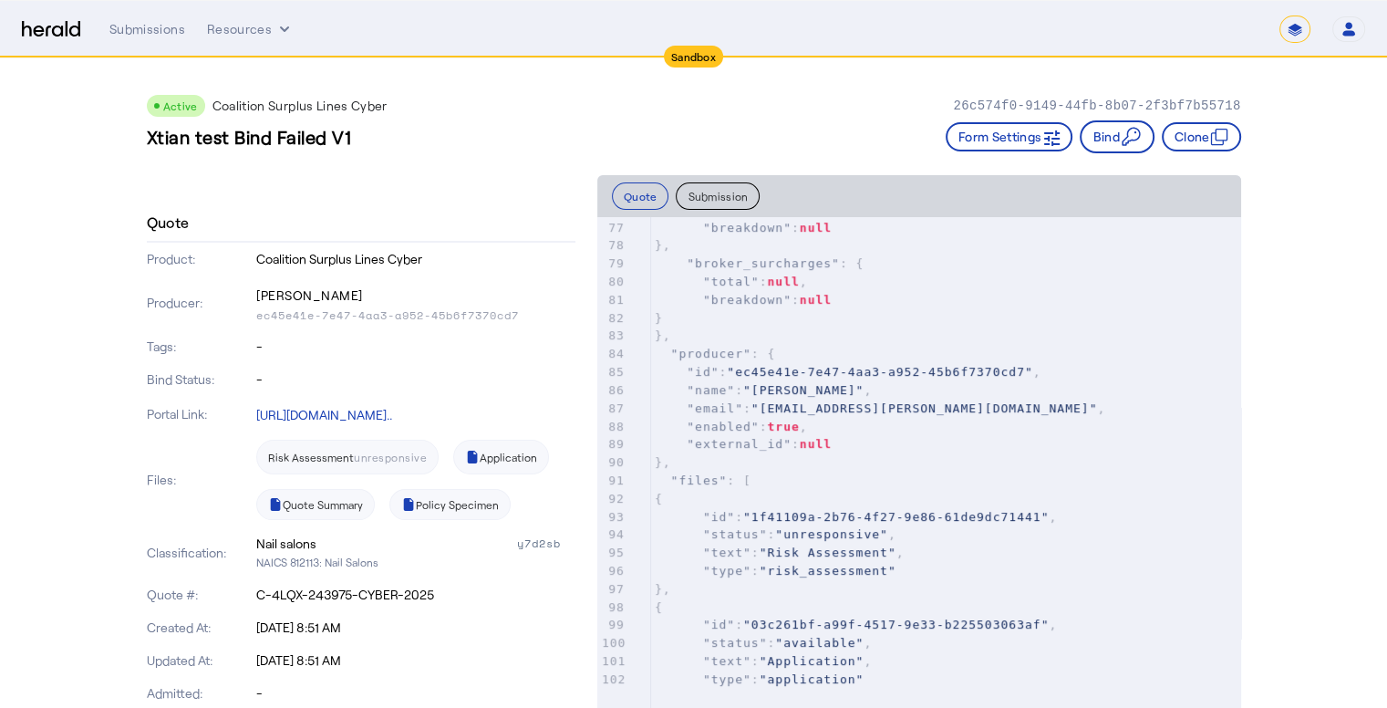
scroll to position [1459, 0]
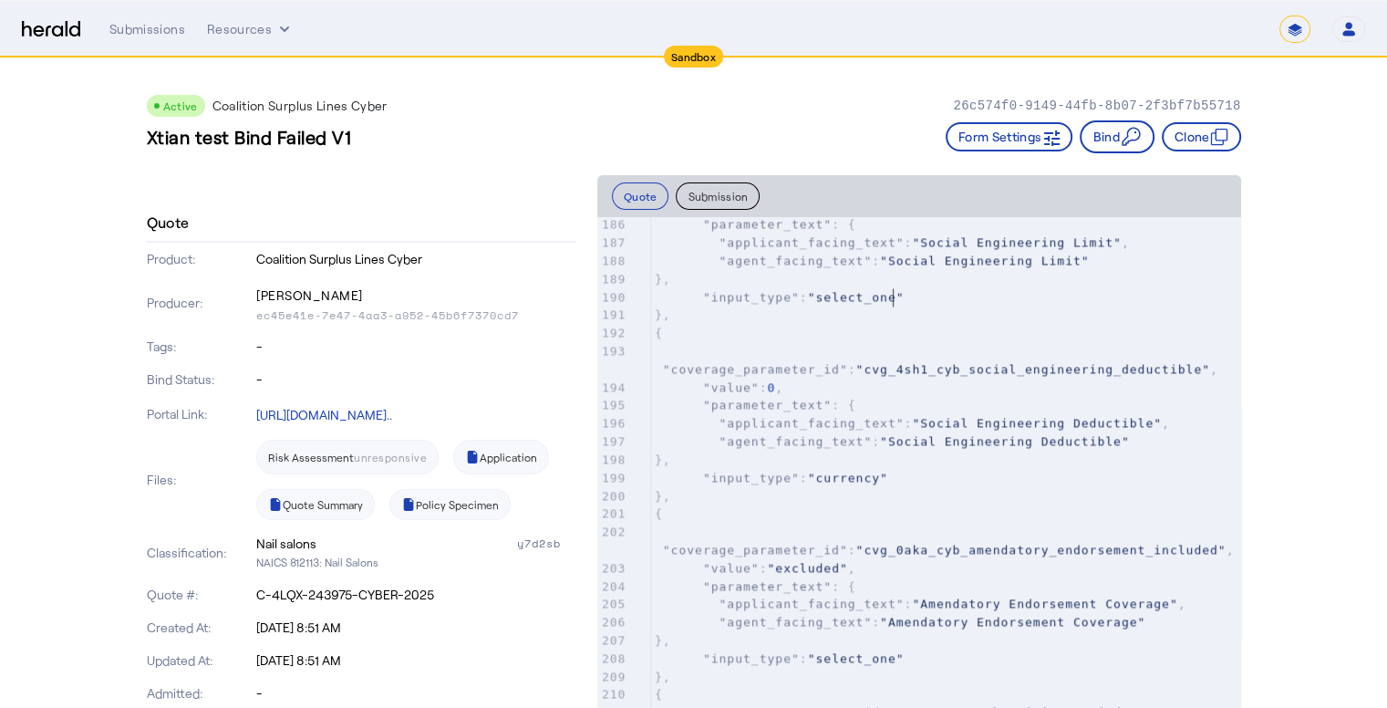
click at [946, 302] on pre ""input_type" : "select_one"" at bounding box center [946, 297] width 590 height 18
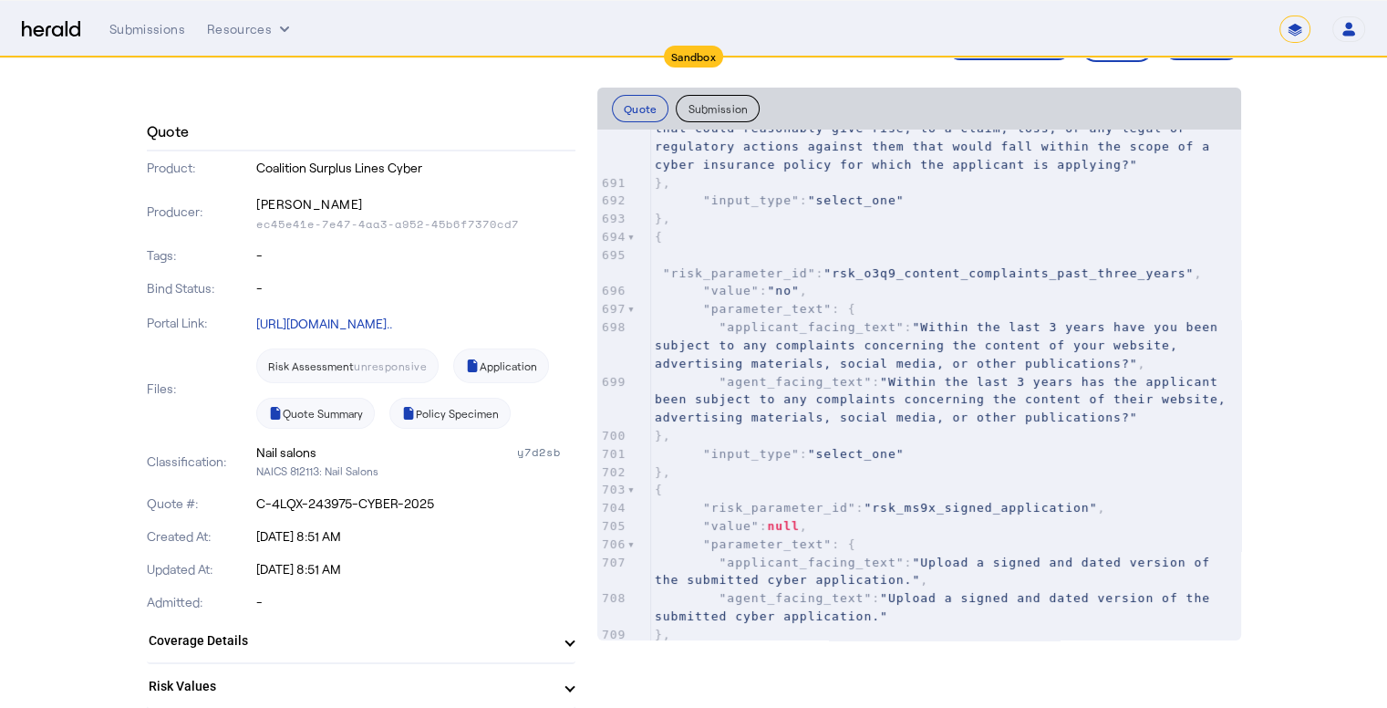
click at [857, 329] on span ""Within the last 3 years have you been subject to any complaints concerning the…" at bounding box center [941, 345] width 572 height 50
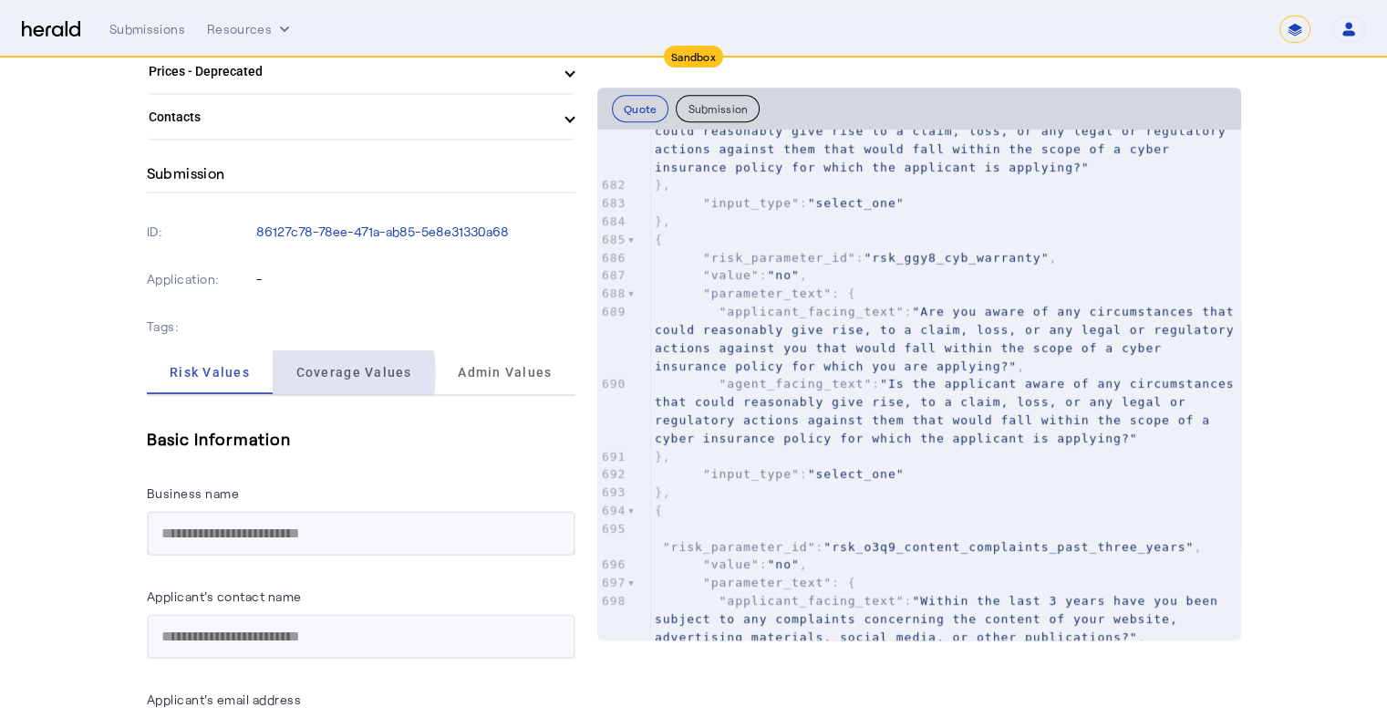
click at [311, 368] on span "Coverage Values" at bounding box center [354, 372] width 116 height 13
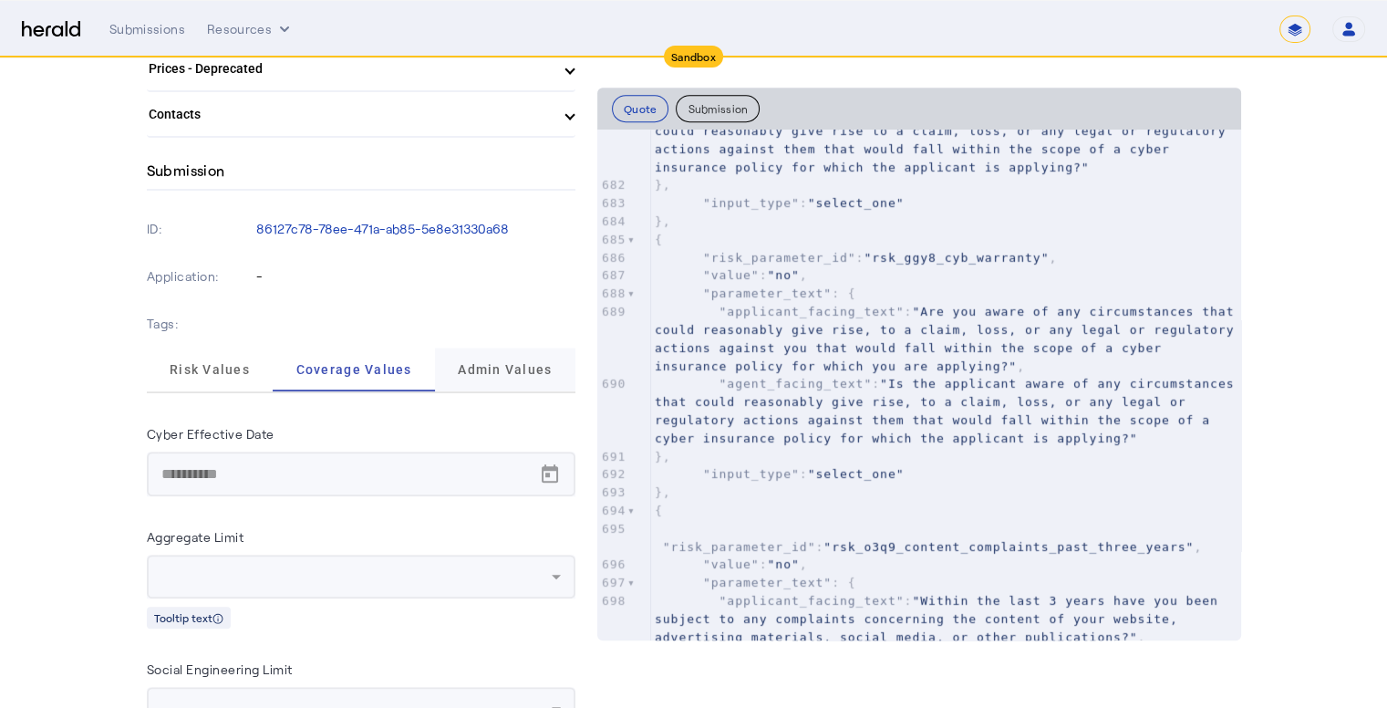
click at [464, 363] on span "Admin Values" at bounding box center [505, 369] width 94 height 13
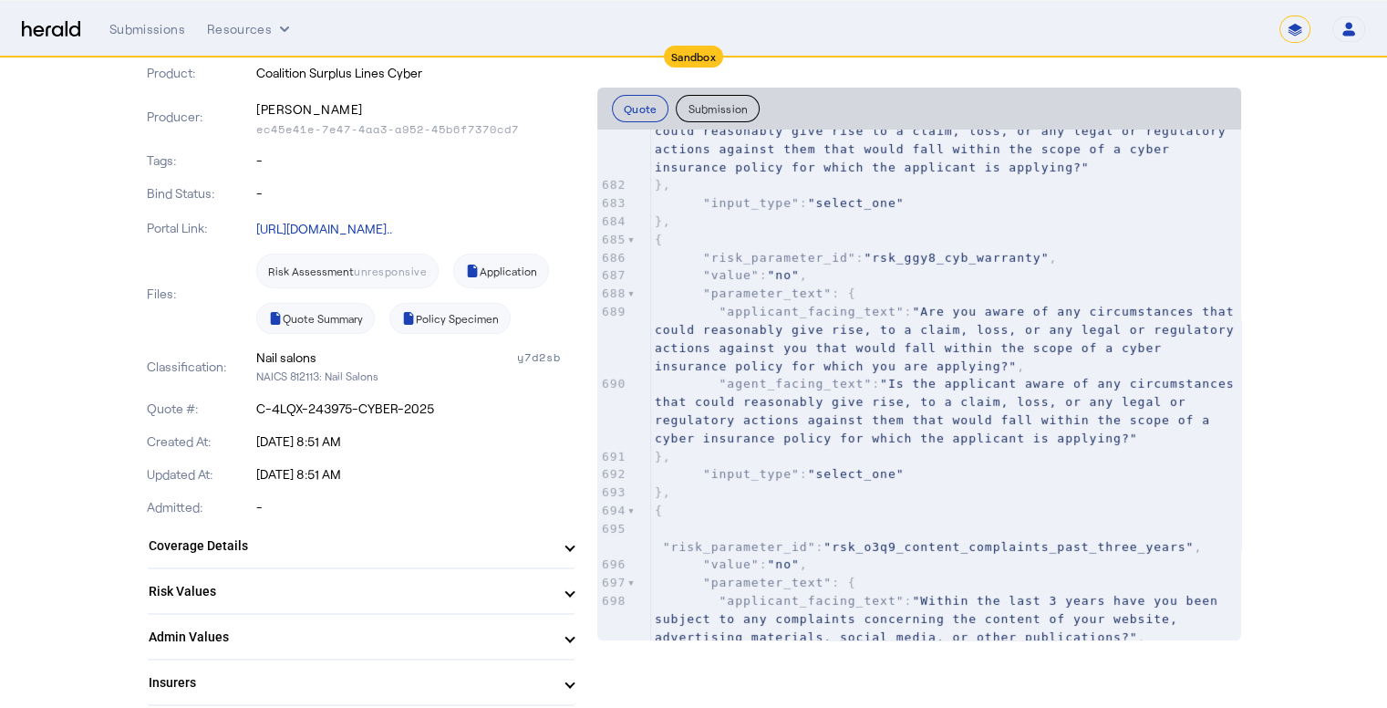
scroll to position [0, 14]
